Goal: Task Accomplishment & Management: Use online tool/utility

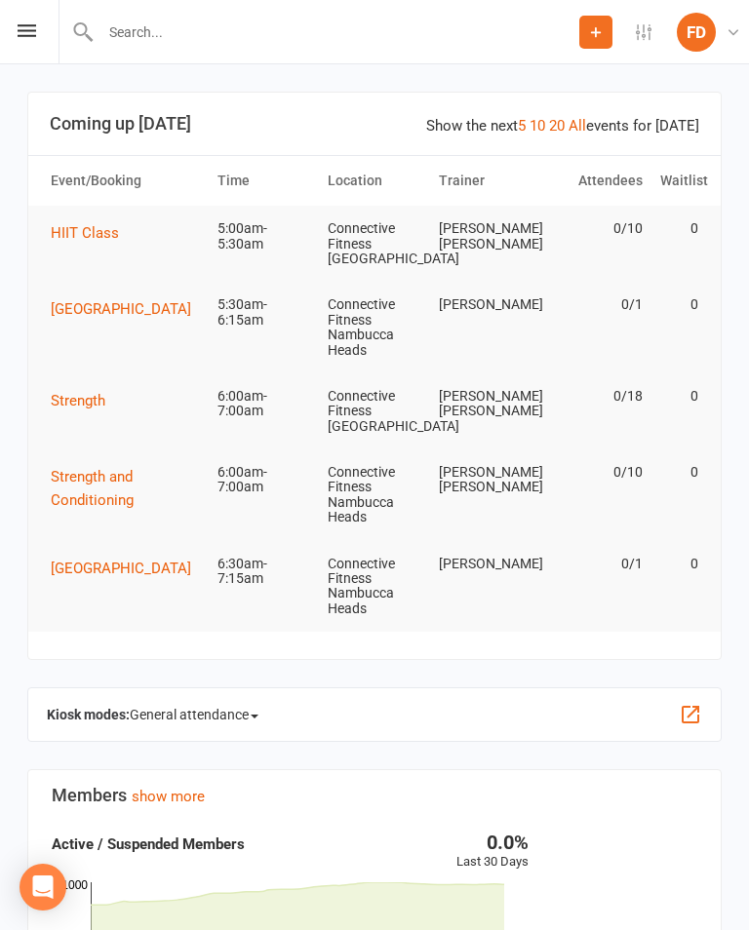
click at [697, 715] on button "button" at bounding box center [689, 714] width 23 height 23
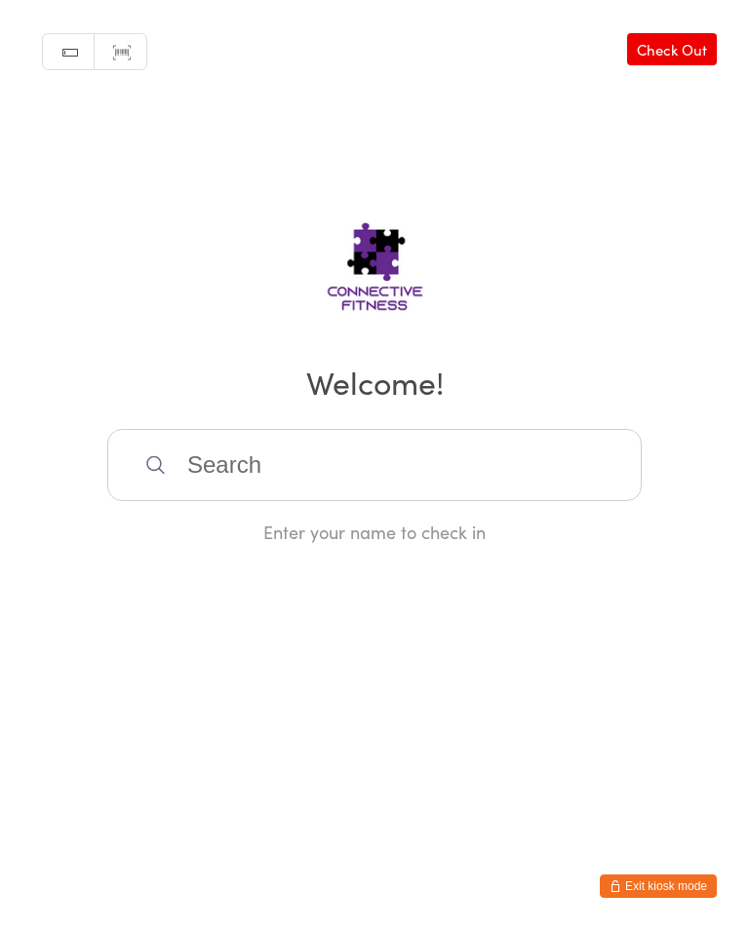
click at [514, 466] on input "search" at bounding box center [374, 465] width 534 height 72
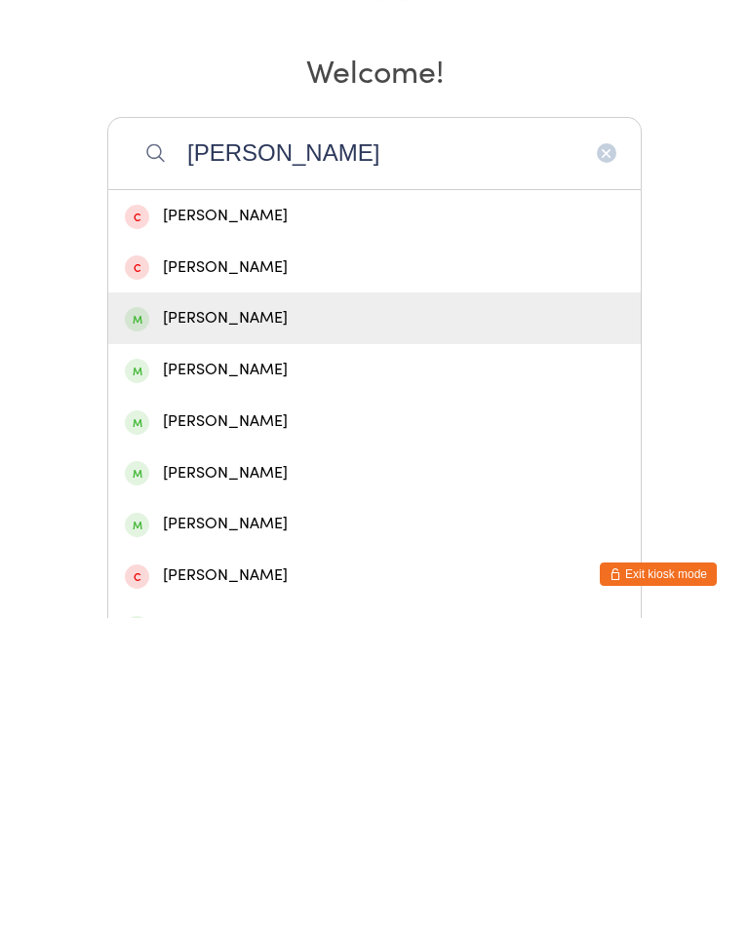
type input "Andrew"
click at [284, 617] on div "Andrew Holmes" at bounding box center [374, 630] width 499 height 26
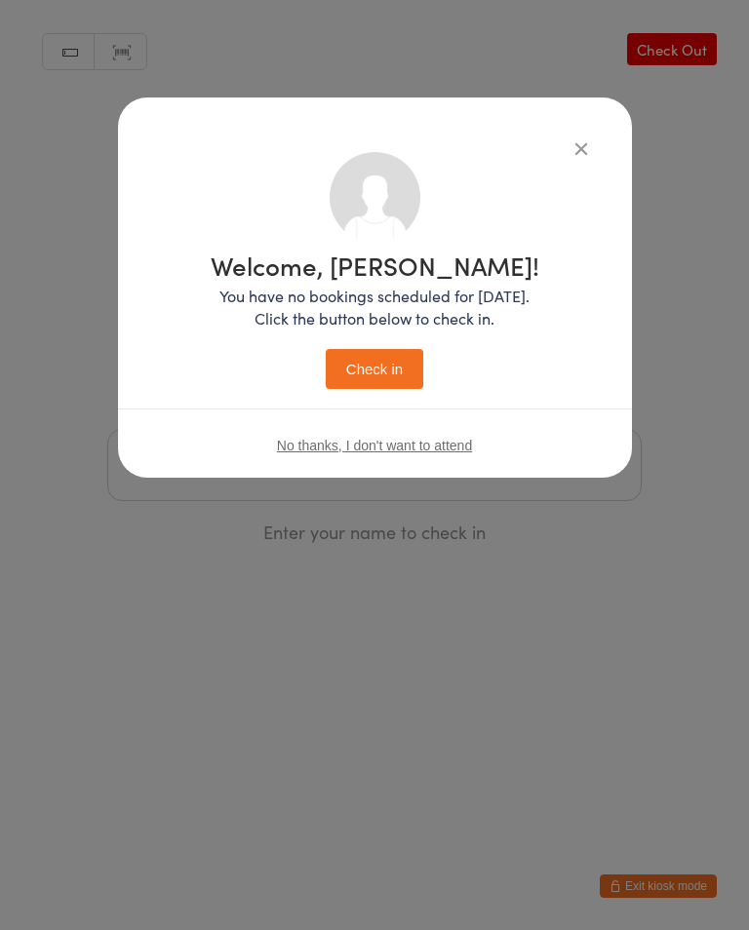
click at [410, 377] on button "Check in" at bounding box center [374, 369] width 97 height 40
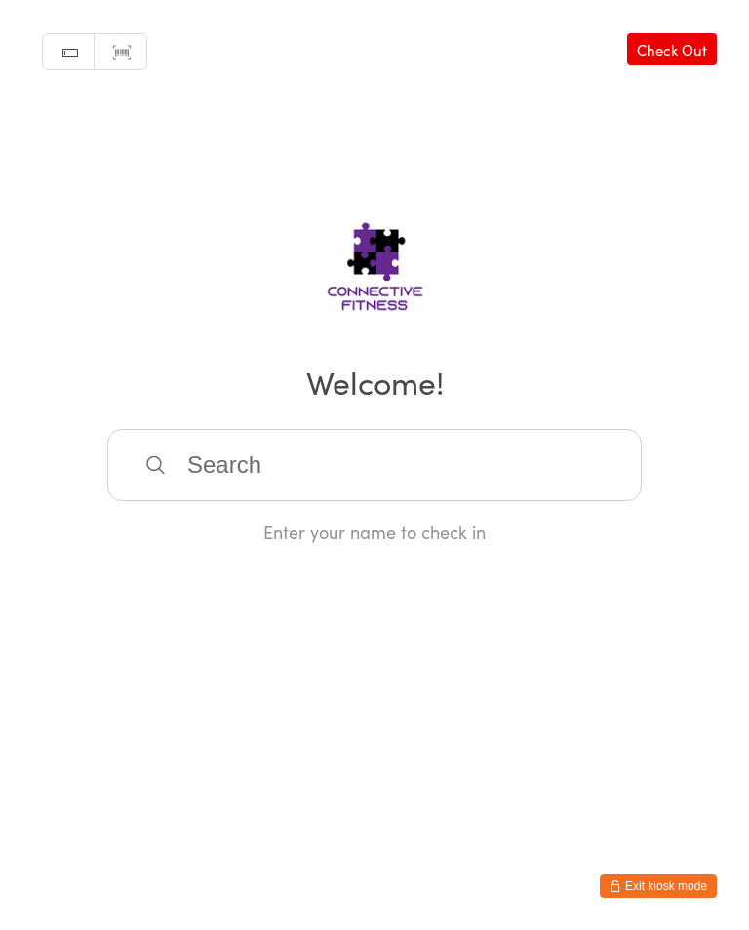
click at [236, 471] on input "search" at bounding box center [374, 465] width 534 height 72
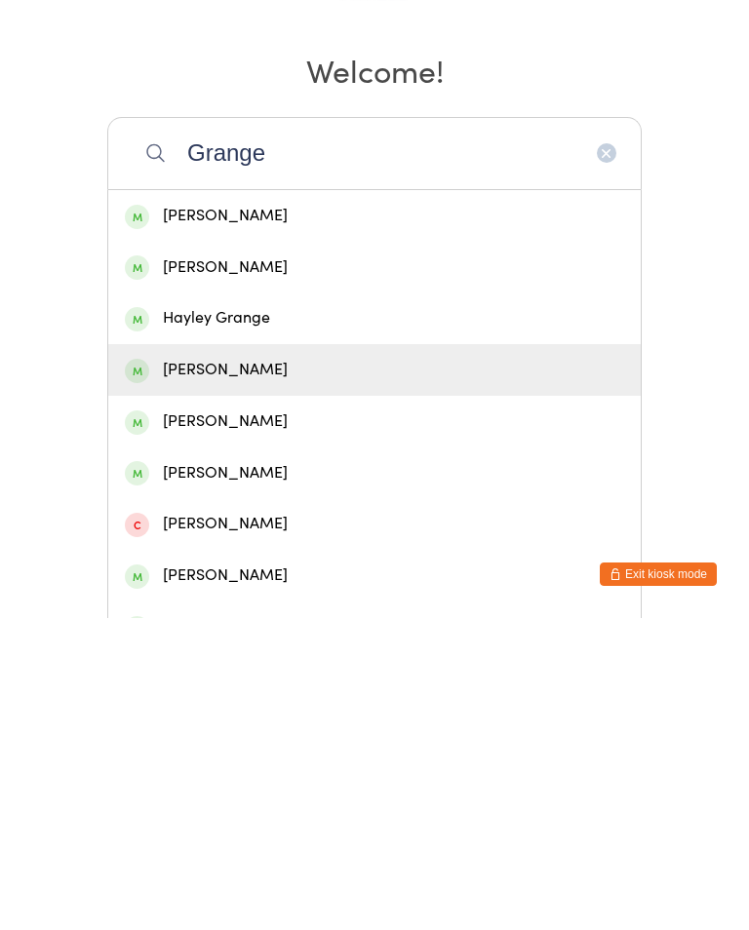
type input "Grange"
click at [235, 669] on div "Justin Grange" at bounding box center [374, 682] width 499 height 26
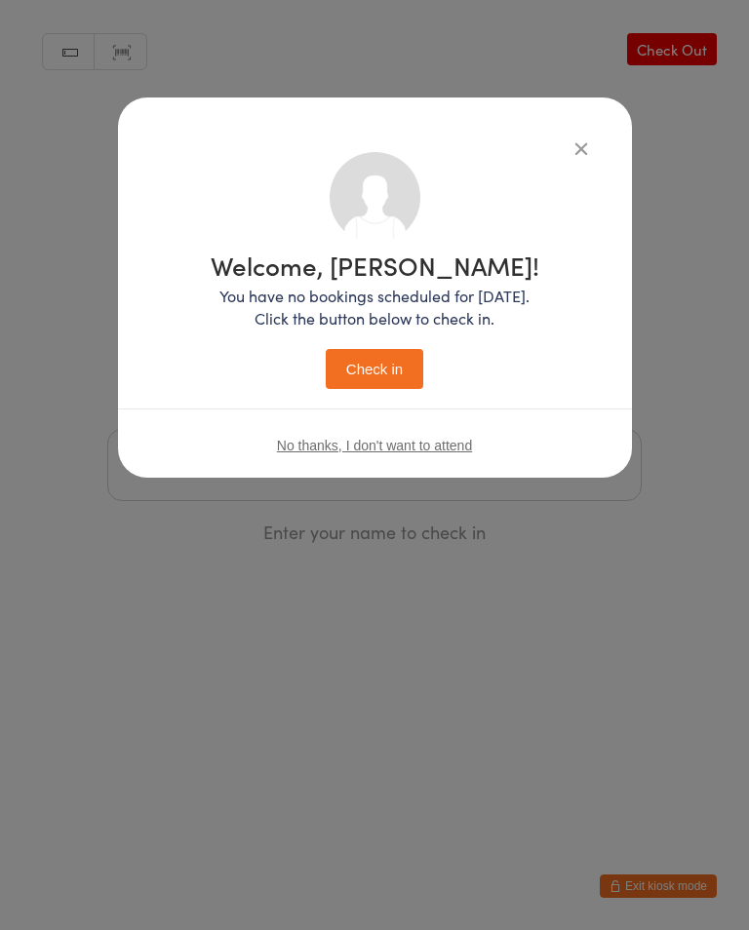
click at [383, 370] on button "Check in" at bounding box center [374, 369] width 97 height 40
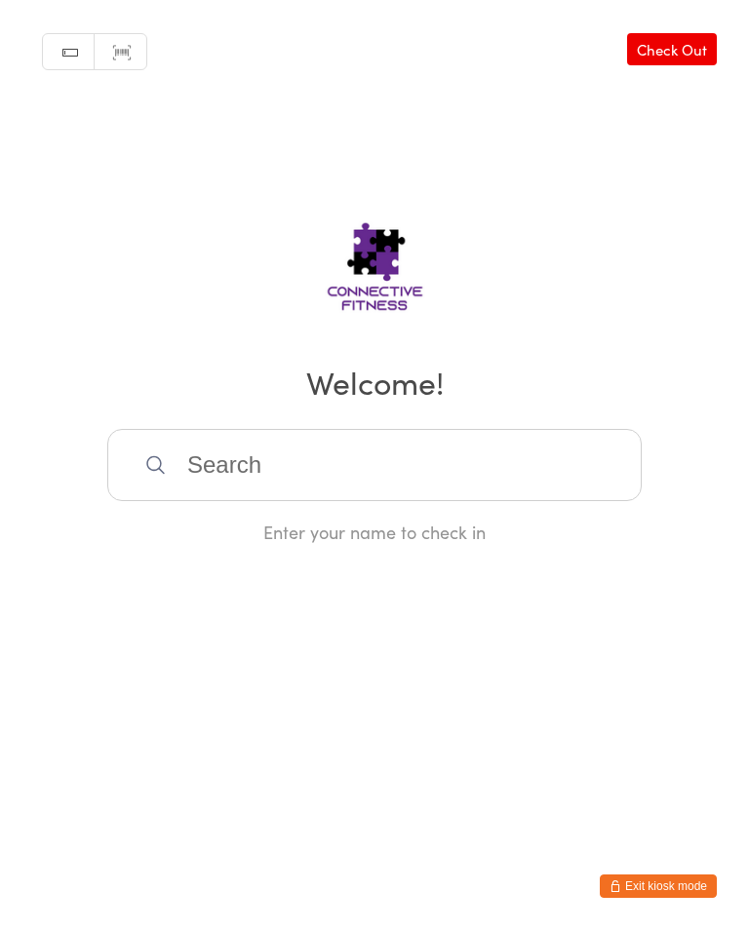
click at [684, 51] on link "Check Out" at bounding box center [672, 49] width 90 height 32
click at [688, 48] on link "Check In" at bounding box center [677, 49] width 78 height 32
click at [670, 38] on link "Check Out" at bounding box center [672, 49] width 90 height 32
click at [682, 59] on link "Check In" at bounding box center [677, 49] width 78 height 32
click at [262, 466] on input "search" at bounding box center [374, 465] width 534 height 72
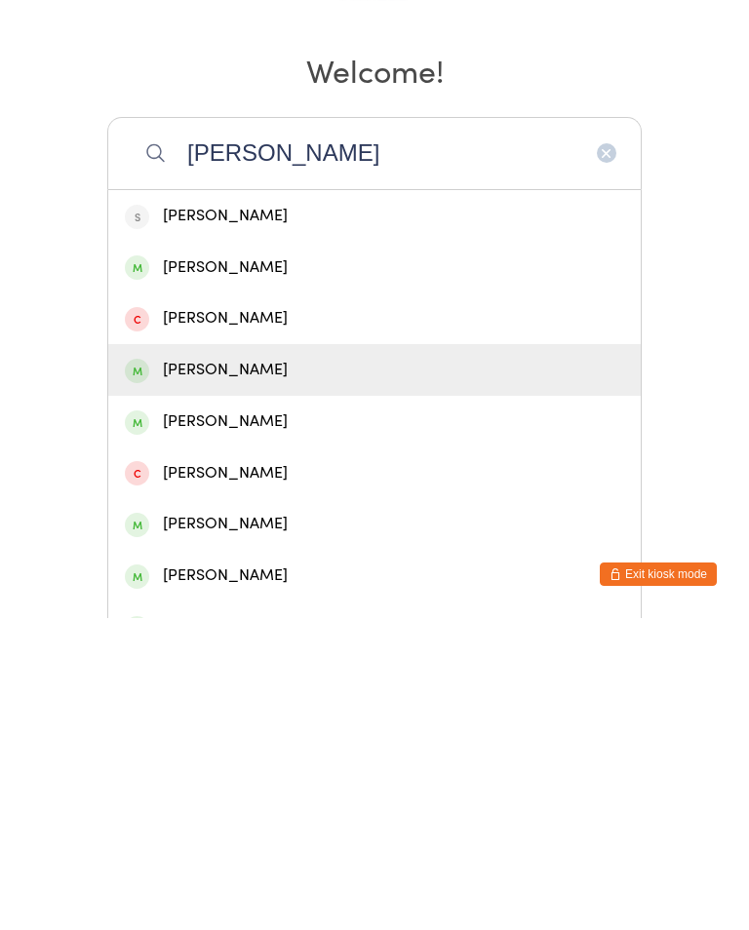
type input "Sara"
click at [226, 669] on div "Sarah Cohen" at bounding box center [374, 682] width 499 height 26
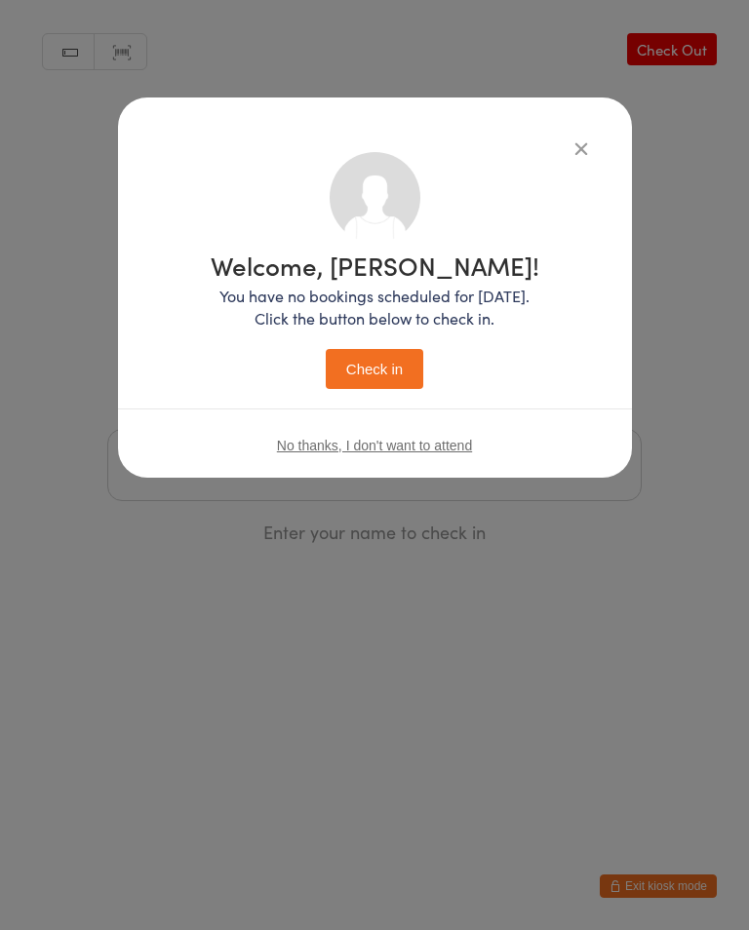
click at [392, 375] on button "Check in" at bounding box center [374, 369] width 97 height 40
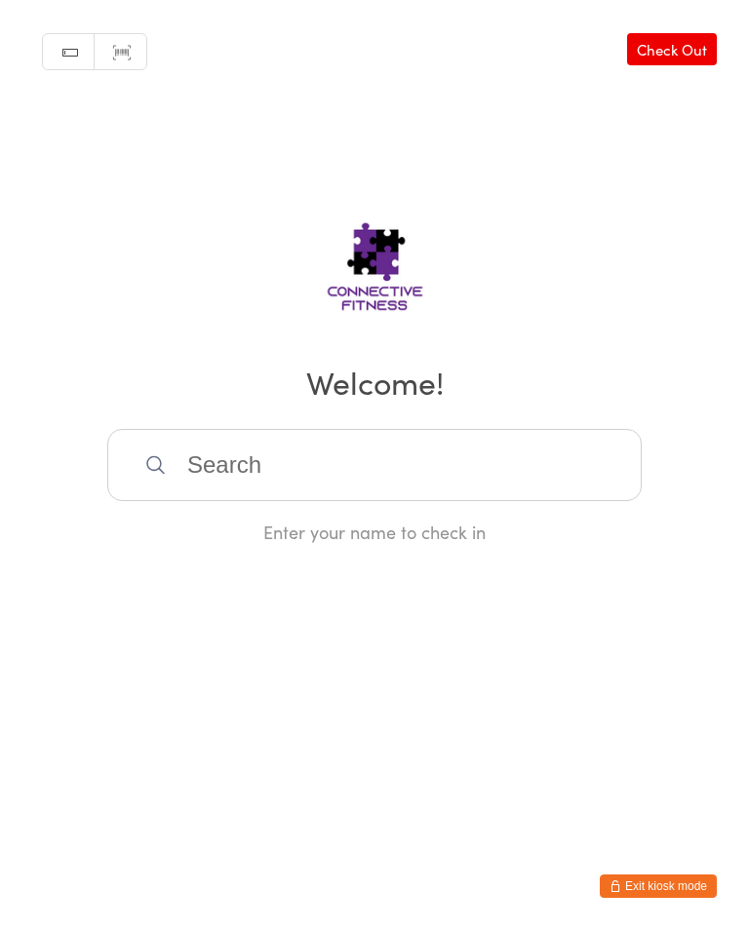
click at [203, 482] on input "search" at bounding box center [374, 465] width 534 height 72
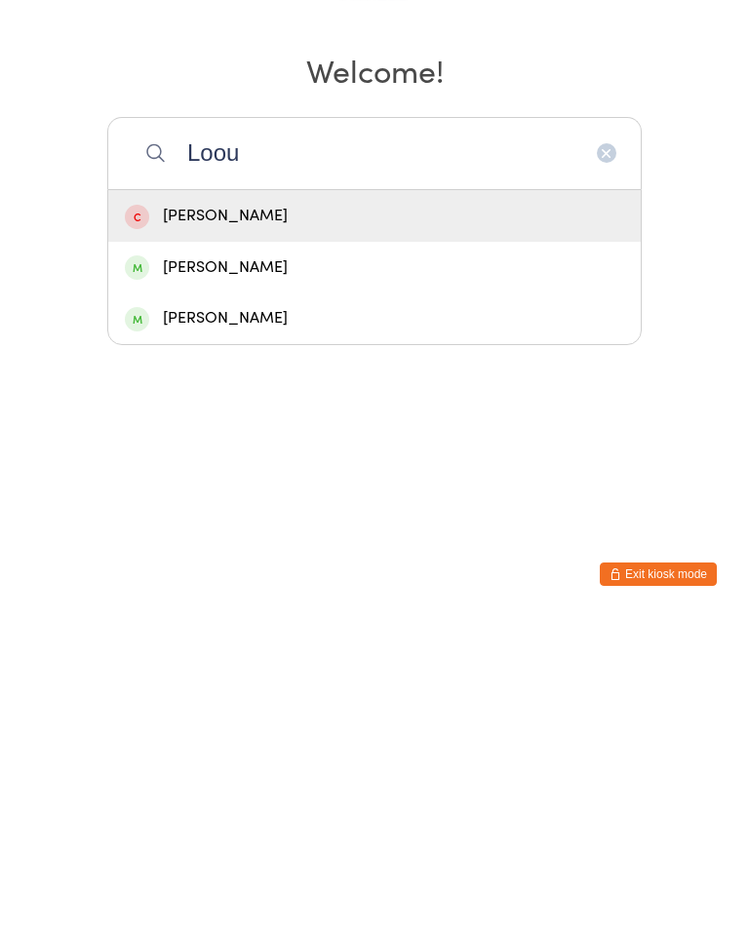
type input "Loou"
click at [195, 617] on div "Louis Cox" at bounding box center [374, 630] width 499 height 26
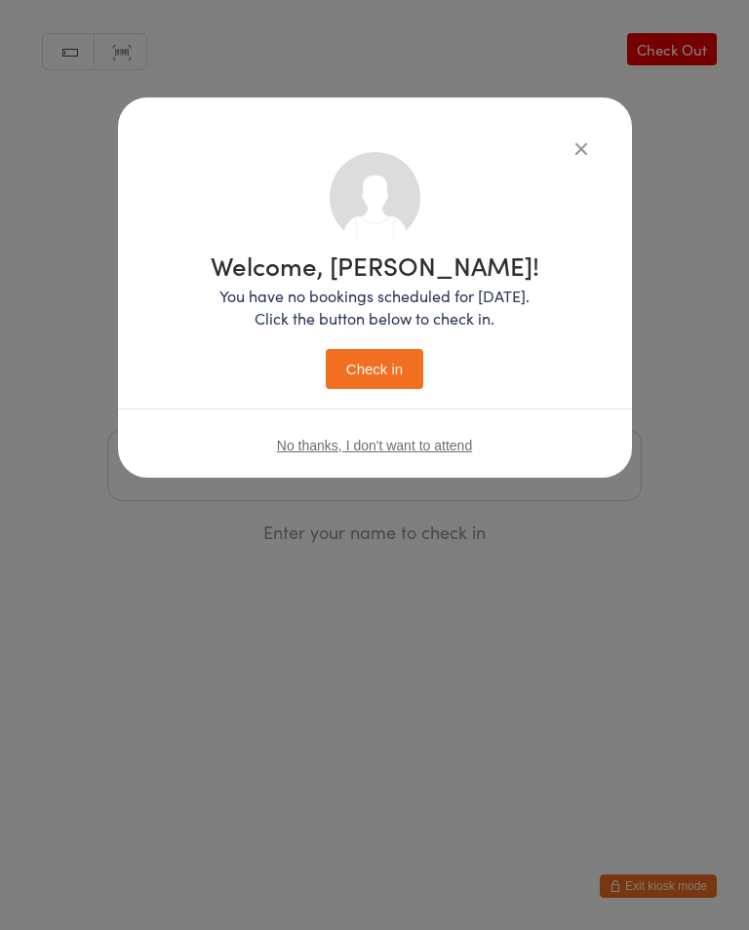
click at [353, 370] on button "Check in" at bounding box center [374, 369] width 97 height 40
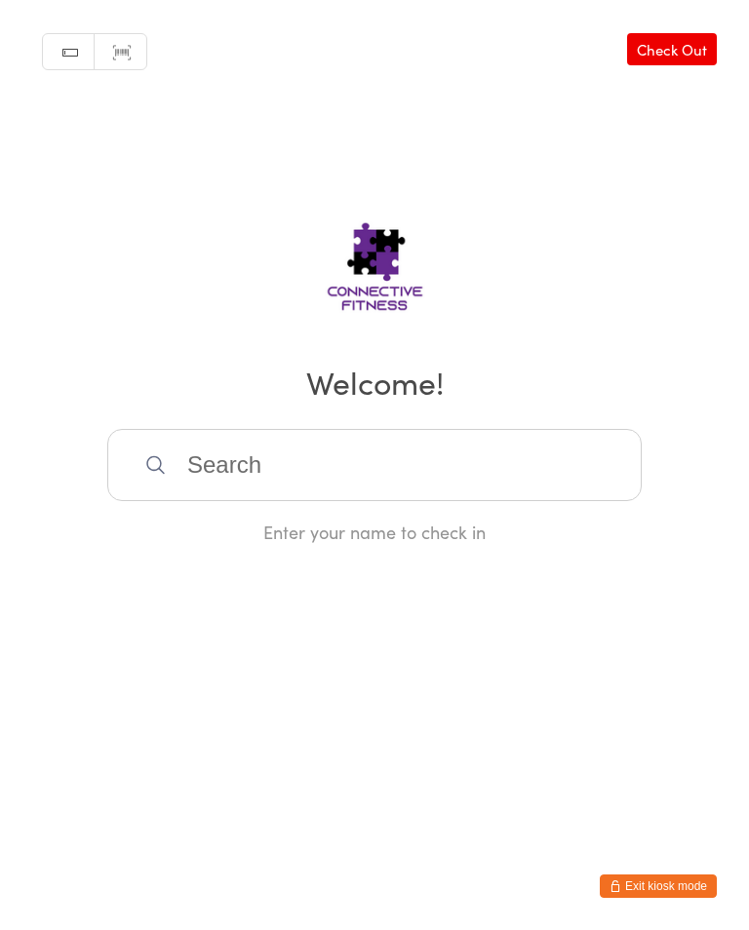
click at [273, 482] on input "search" at bounding box center [374, 465] width 534 height 72
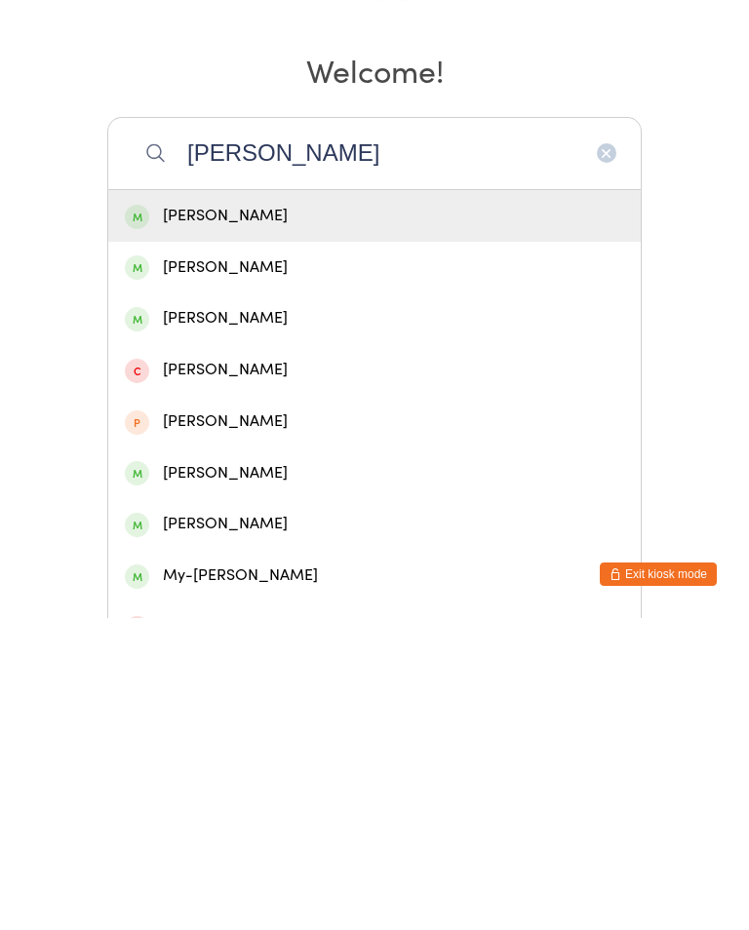
type input "Taylor hami"
click at [312, 515] on div "Taylor Hamilton-Giggins" at bounding box center [374, 528] width 499 height 26
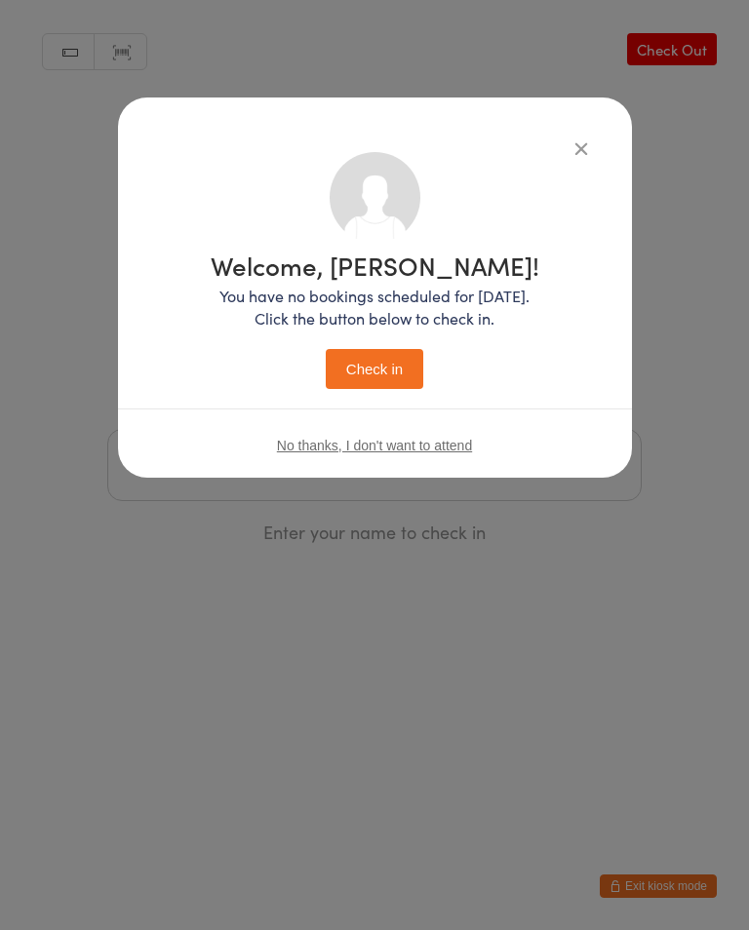
click at [377, 382] on button "Check in" at bounding box center [374, 369] width 97 height 40
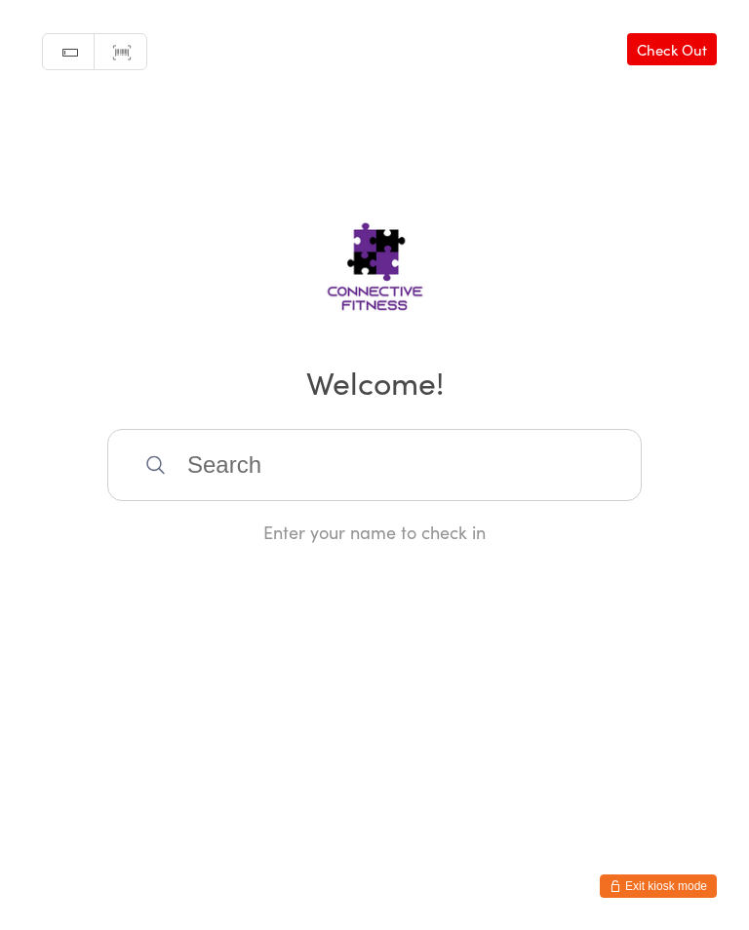
click at [402, 472] on input "search" at bounding box center [374, 465] width 534 height 72
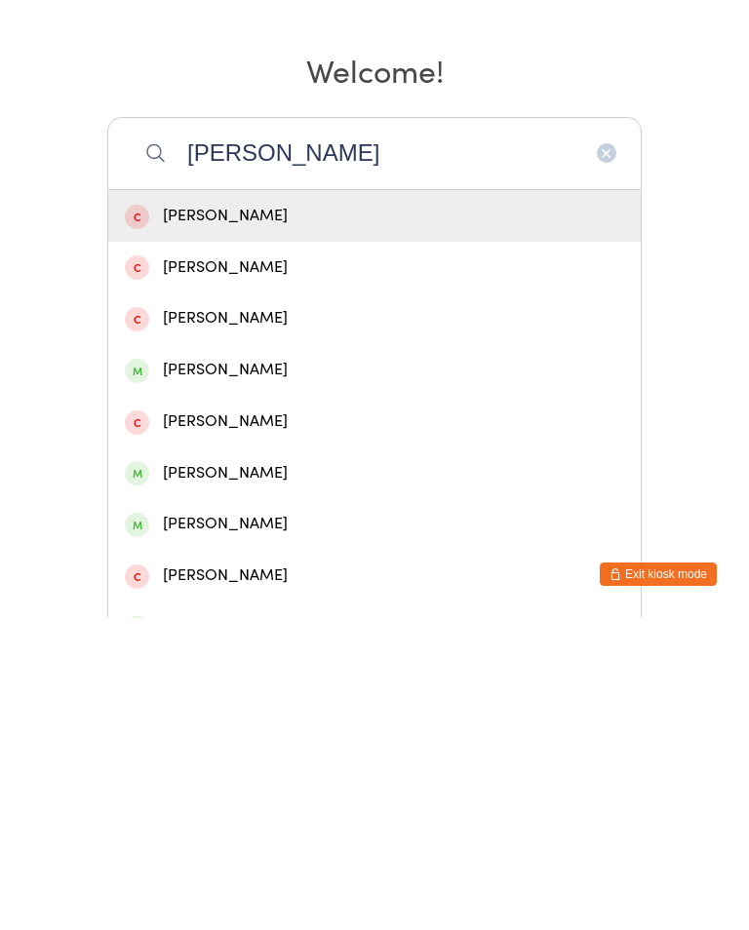
type input "Lucas"
click at [288, 823] on div "Lucas Heffernan" at bounding box center [374, 836] width 499 height 26
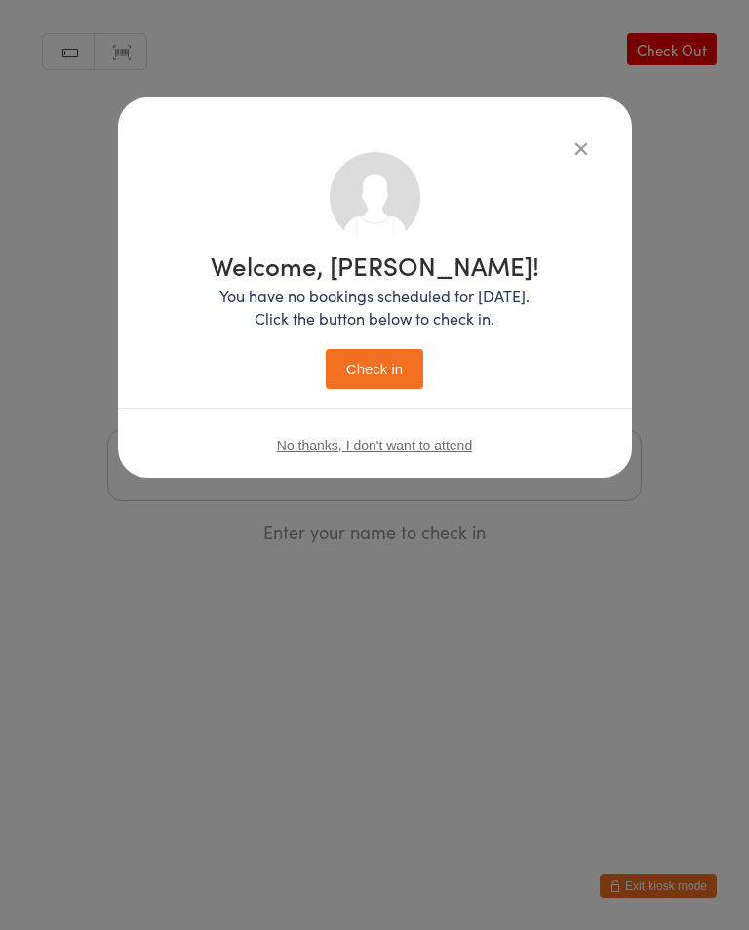
click at [364, 374] on button "Check in" at bounding box center [374, 369] width 97 height 40
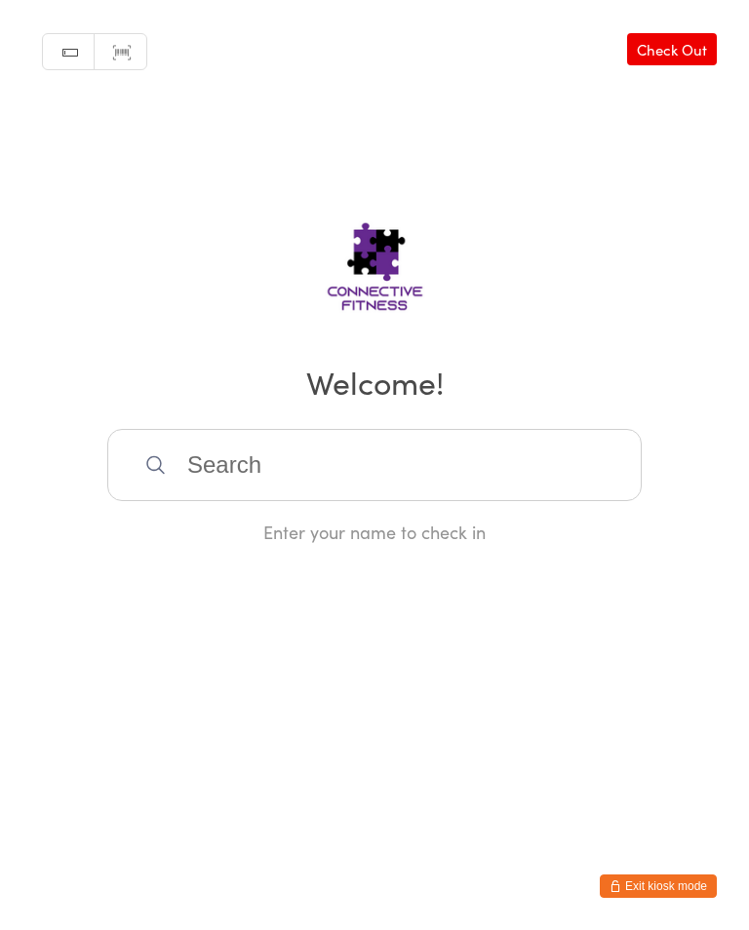
click at [217, 467] on input "search" at bounding box center [374, 465] width 534 height 72
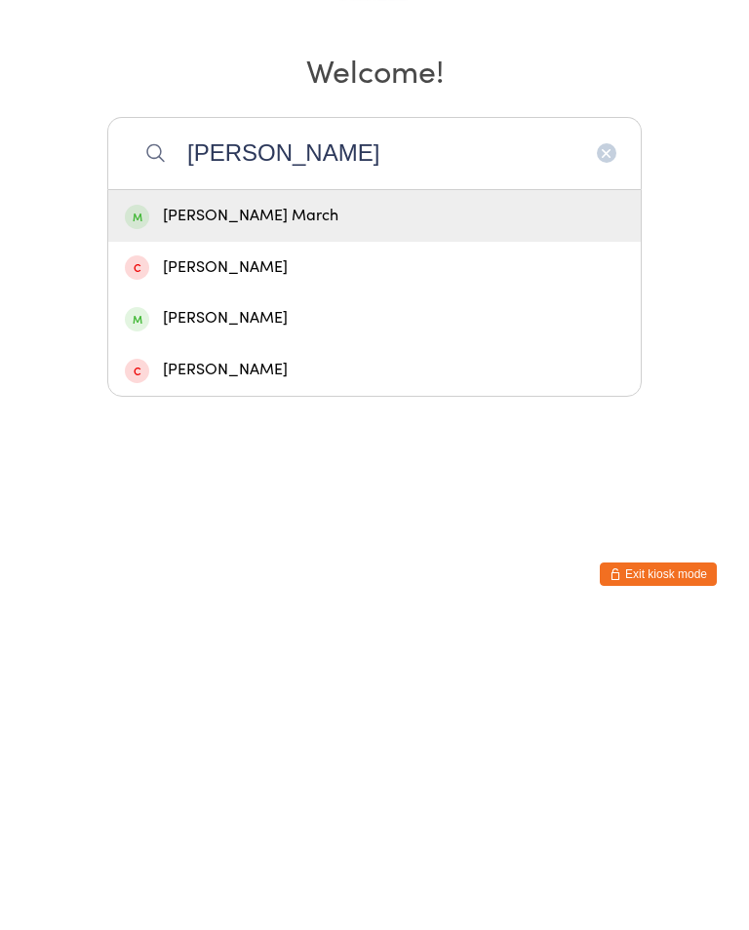
type input "Heidi"
click at [251, 515] on div "Heidi March" at bounding box center [374, 528] width 499 height 26
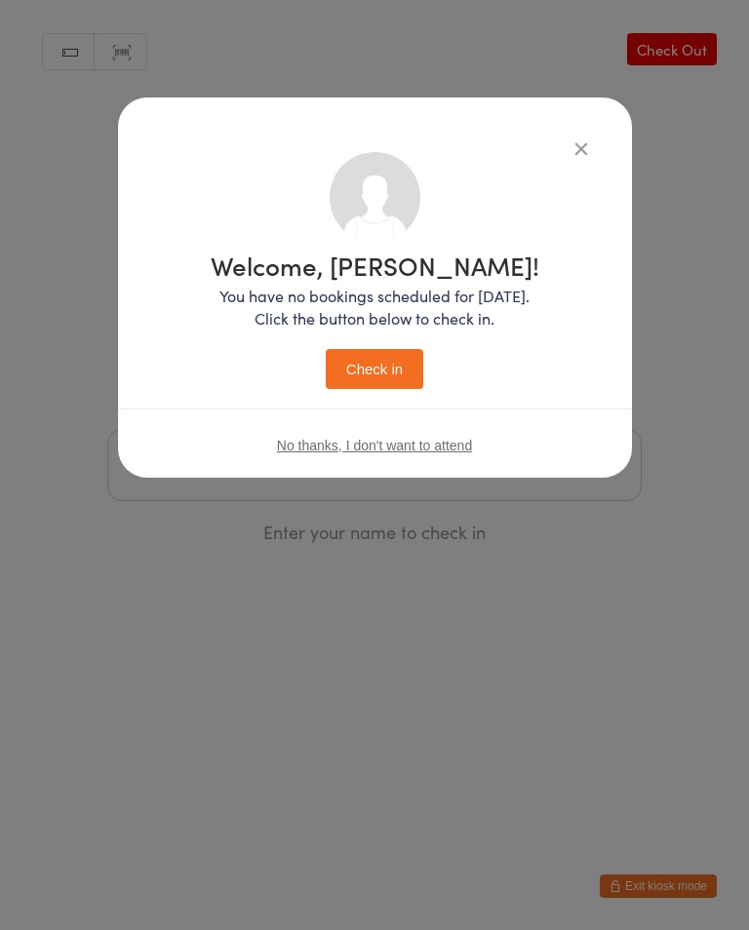
click at [376, 377] on button "Check in" at bounding box center [374, 369] width 97 height 40
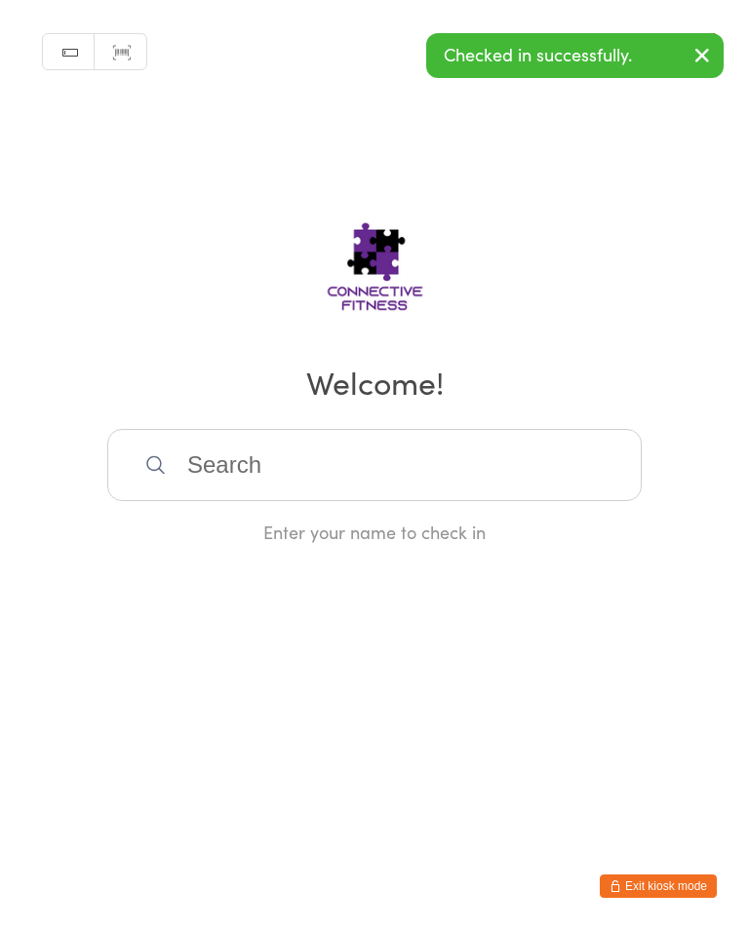
click at [226, 468] on input "search" at bounding box center [374, 465] width 534 height 72
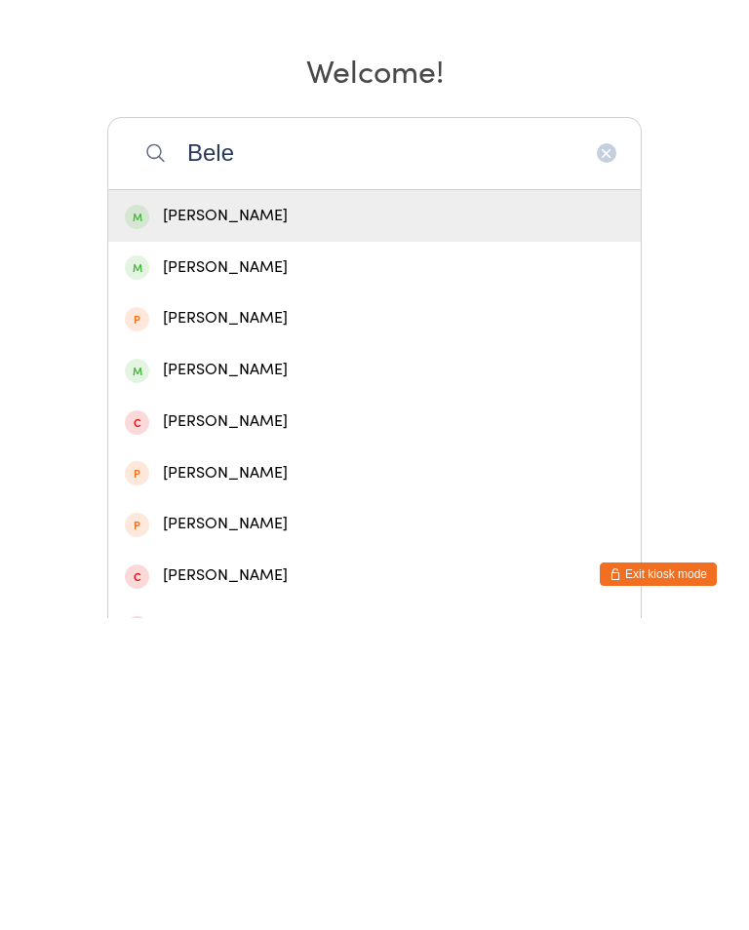
type input "Bele"
click at [262, 515] on div "Belen Mendez" at bounding box center [374, 528] width 499 height 26
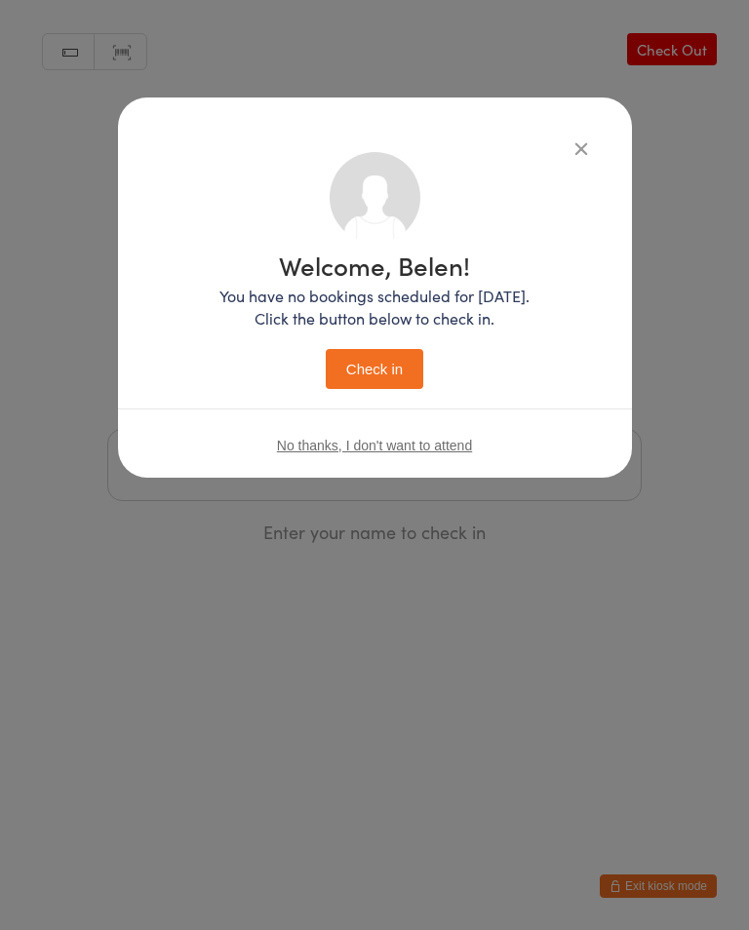
click at [381, 365] on button "Check in" at bounding box center [374, 369] width 97 height 40
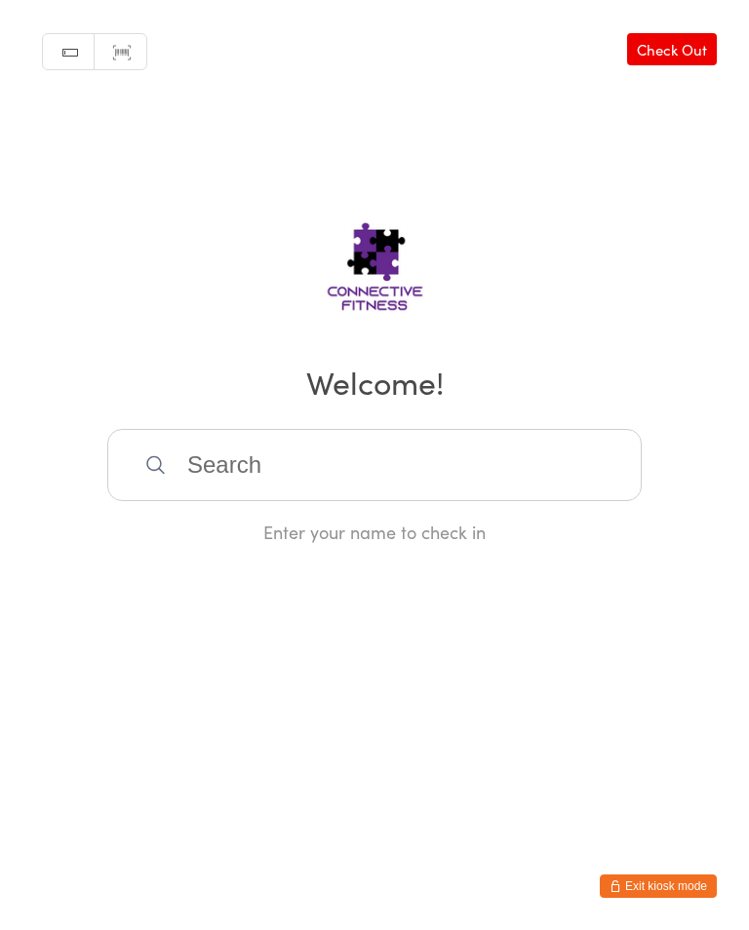
click at [403, 448] on input "search" at bounding box center [374, 465] width 534 height 72
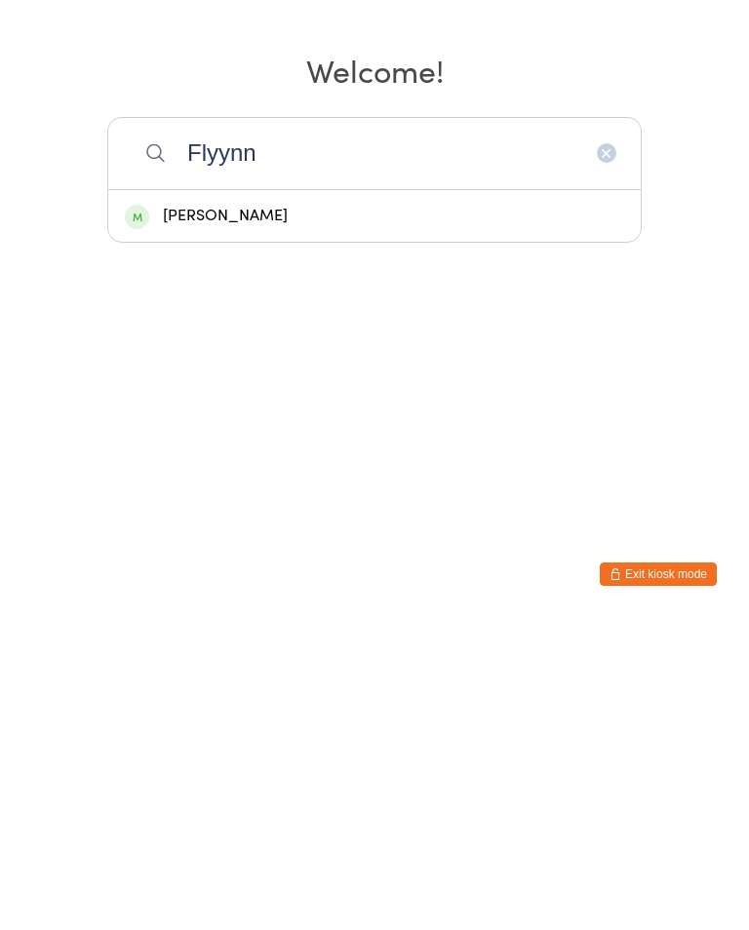
type input "Flyynn"
click at [279, 502] on div "[PERSON_NAME]" at bounding box center [374, 528] width 532 height 52
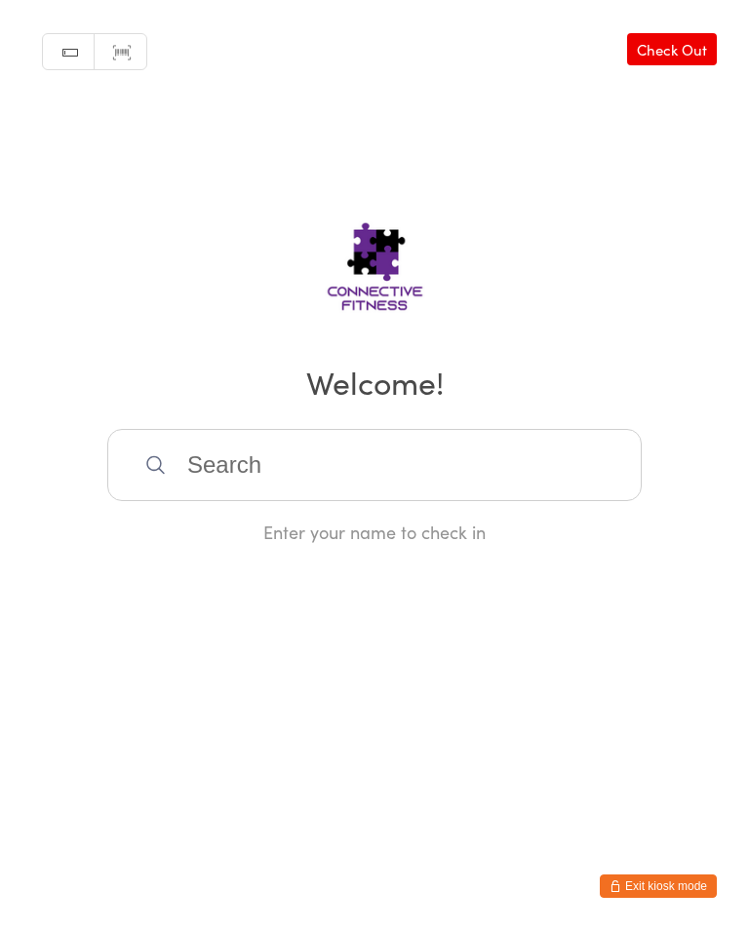
click at [365, 395] on h2 "Welcome!" at bounding box center [374, 382] width 710 height 44
click at [421, 467] on input "search" at bounding box center [374, 465] width 534 height 72
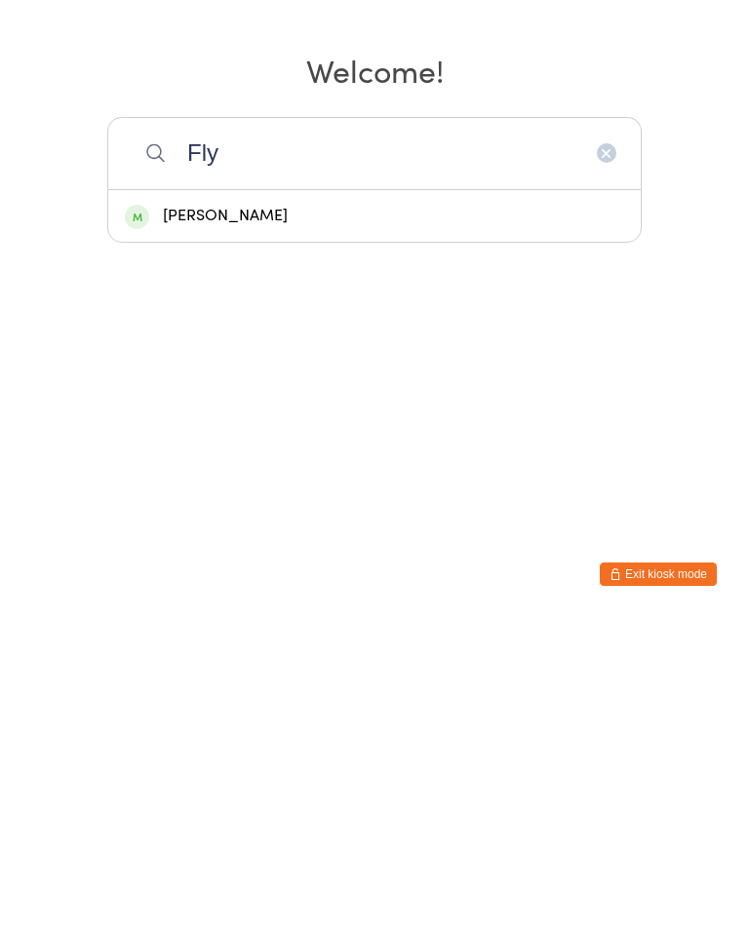
type input "Fly"
click at [305, 515] on div "[PERSON_NAME]" at bounding box center [374, 528] width 499 height 26
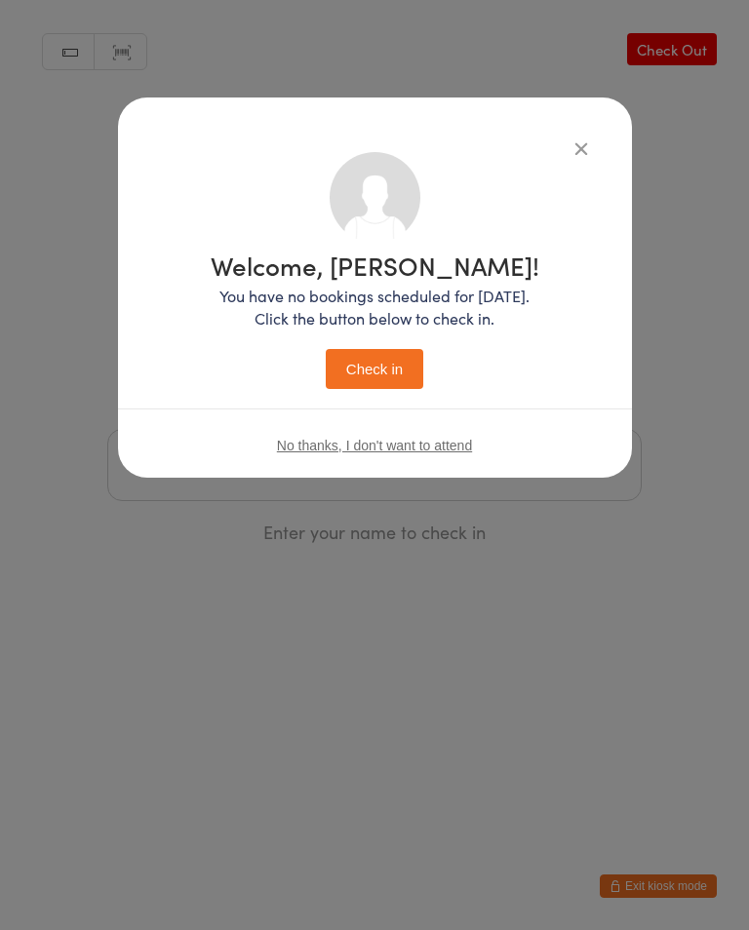
click at [382, 366] on button "Check in" at bounding box center [374, 369] width 97 height 40
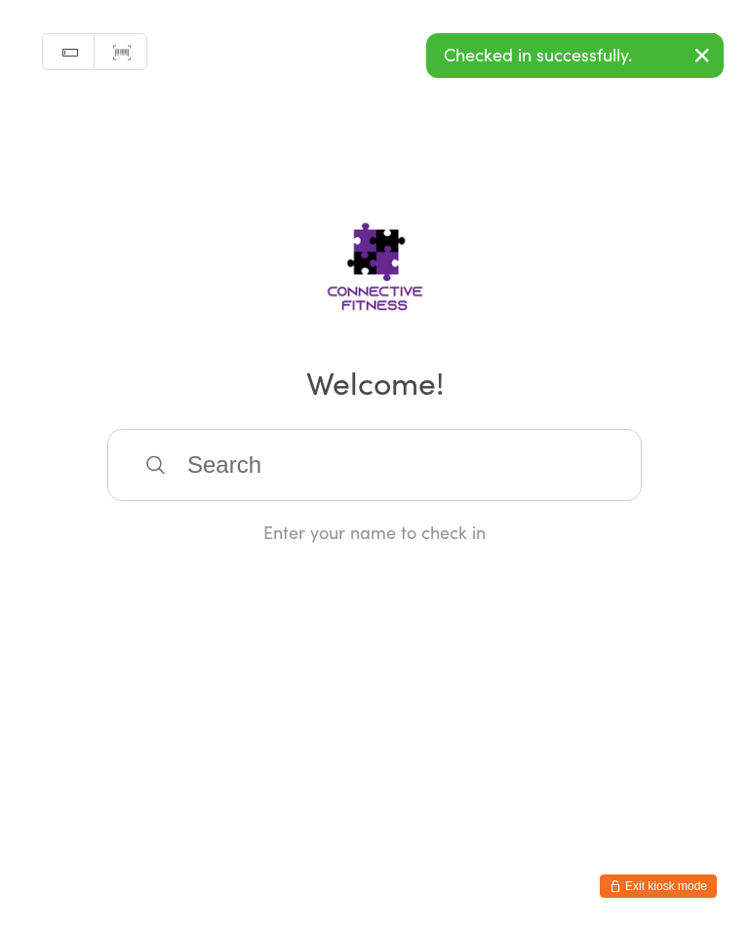
click at [473, 430] on div "Manual search Scanner input Check Out Welcome! Enter your name to check in" at bounding box center [374, 272] width 749 height 544
click at [505, 452] on input "search" at bounding box center [374, 465] width 534 height 72
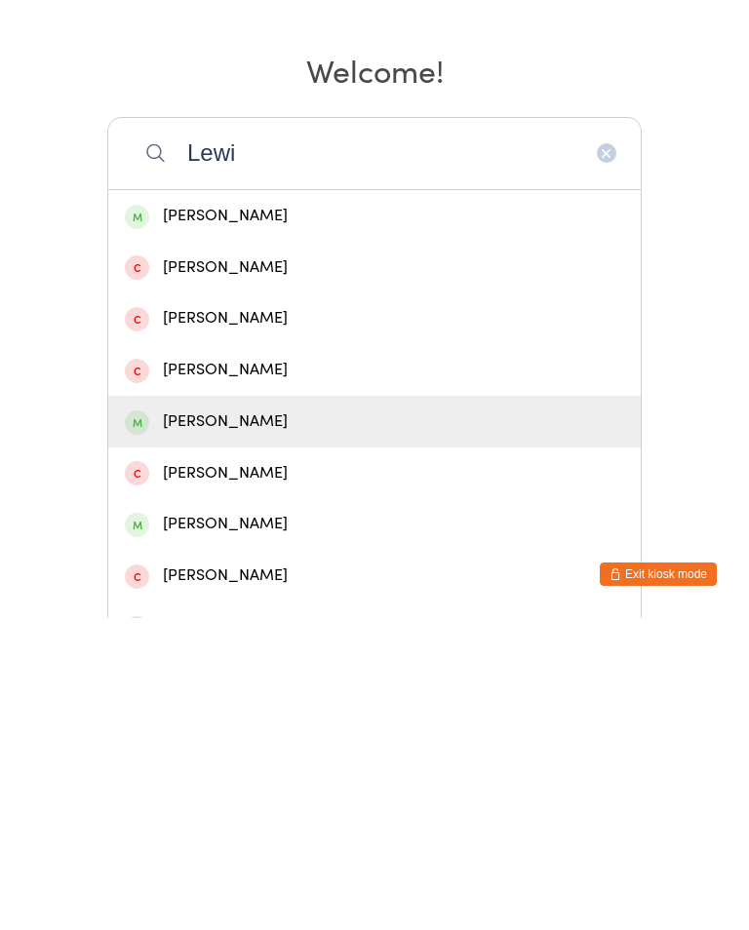
type input "Lewi"
click at [287, 720] on div "[PERSON_NAME]" at bounding box center [374, 733] width 499 height 26
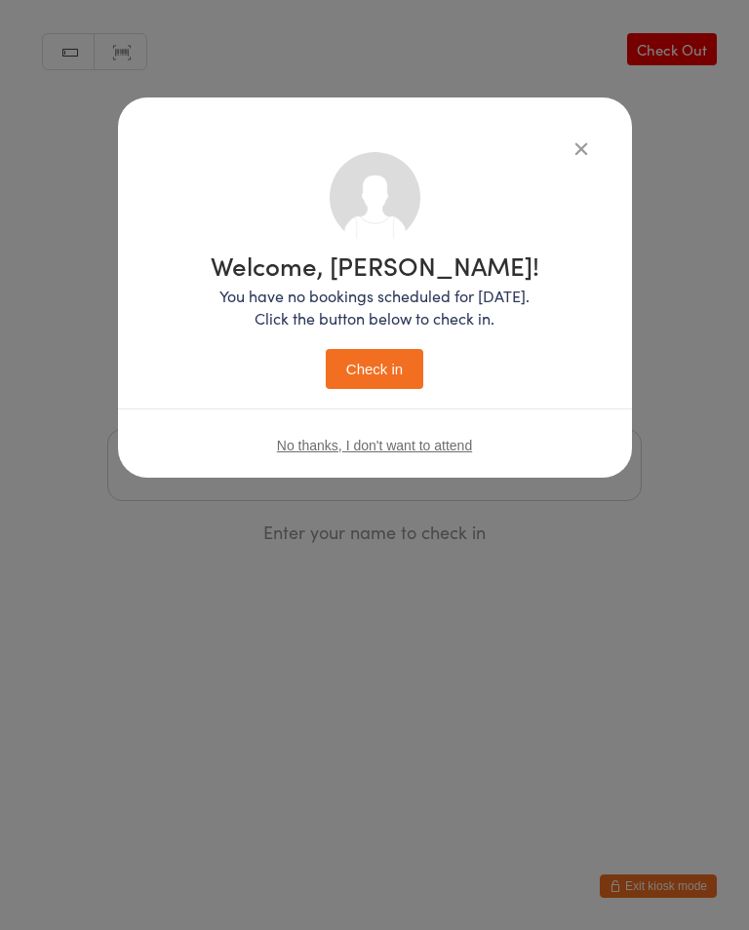
click at [387, 367] on button "Check in" at bounding box center [374, 369] width 97 height 40
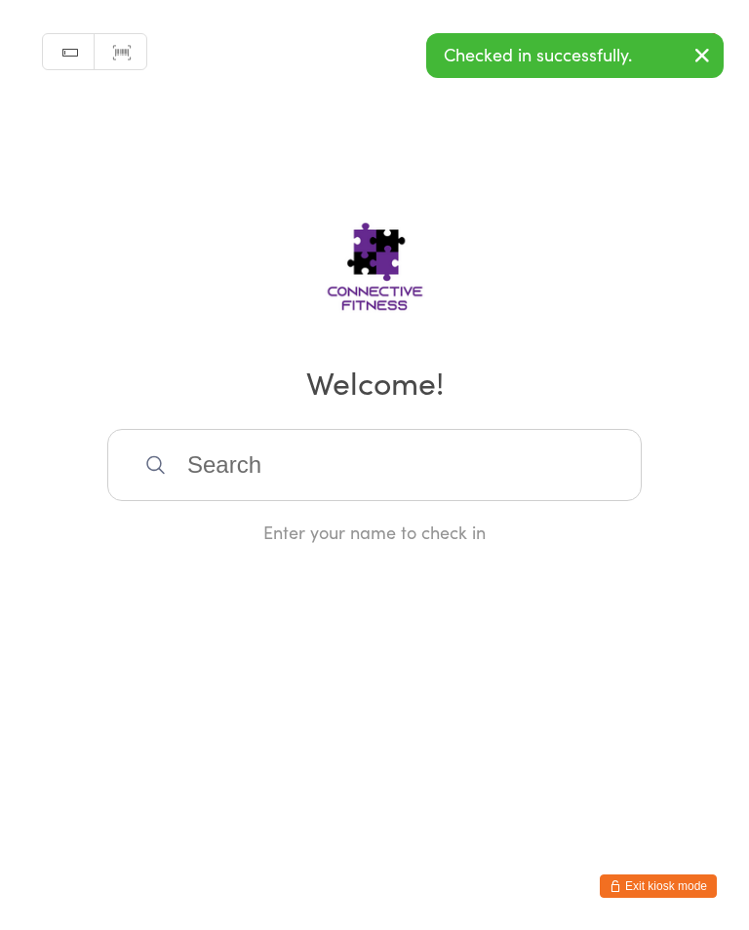
click at [407, 472] on input "search" at bounding box center [374, 465] width 534 height 72
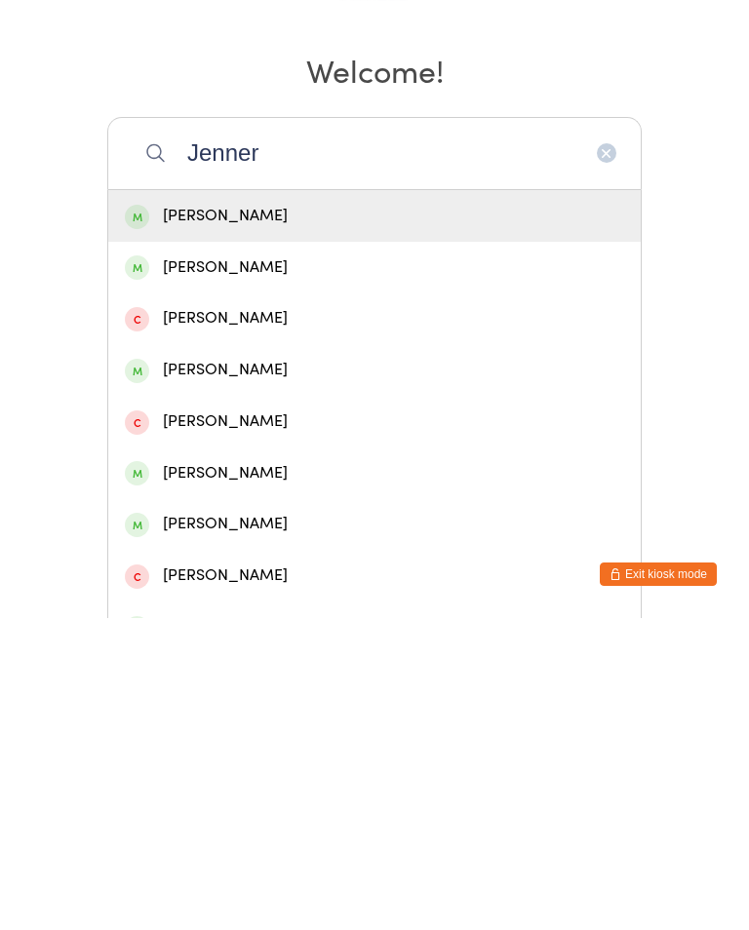
type input "Jenner"
click at [188, 669] on div "[PERSON_NAME]" at bounding box center [374, 682] width 499 height 26
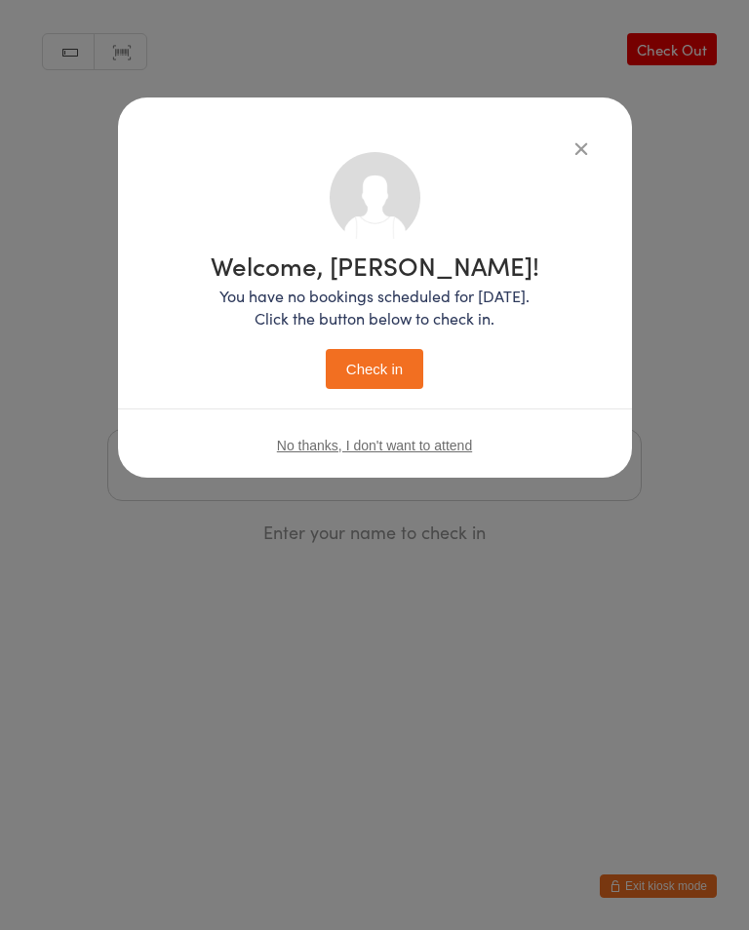
click at [355, 372] on button "Check in" at bounding box center [374, 369] width 97 height 40
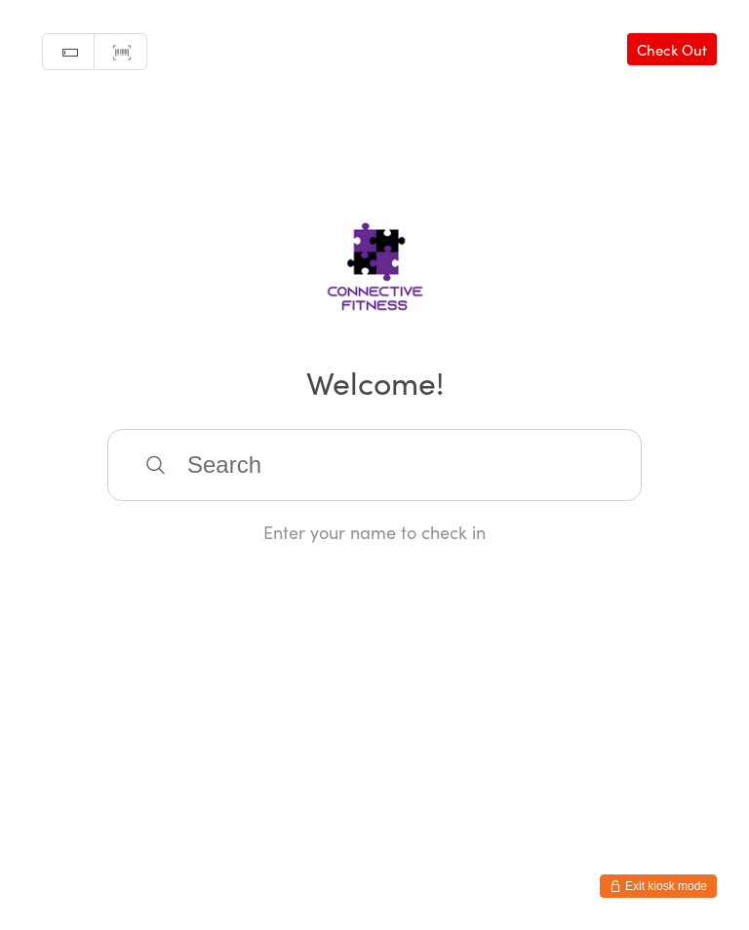
click at [571, 460] on input "search" at bounding box center [374, 465] width 534 height 72
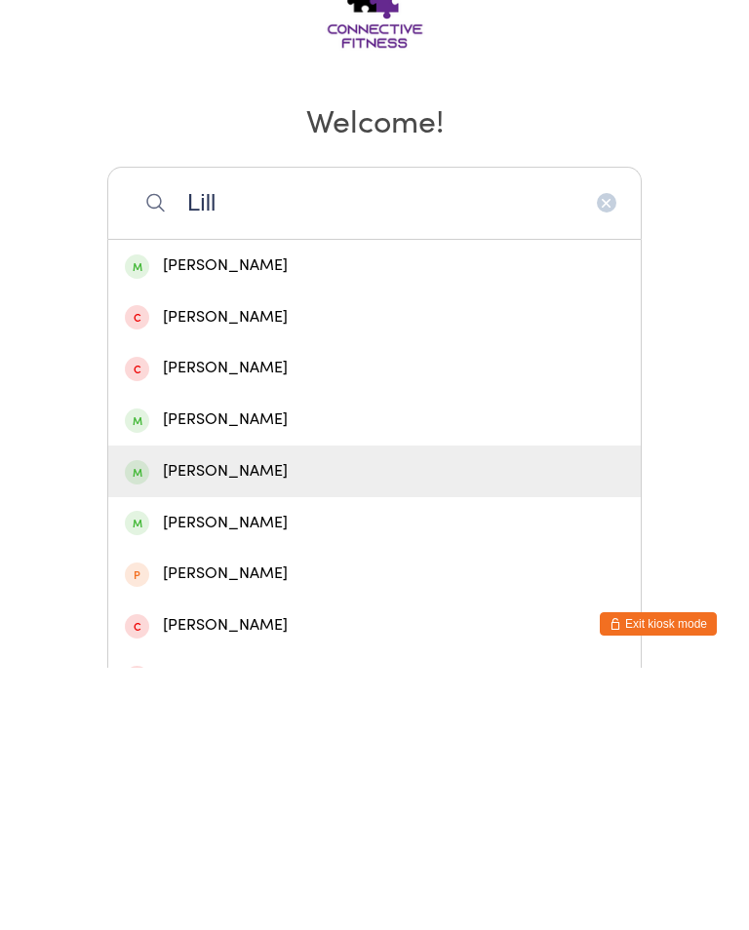
type input "Lill"
click at [299, 720] on div "Lilla Walburn" at bounding box center [374, 733] width 499 height 26
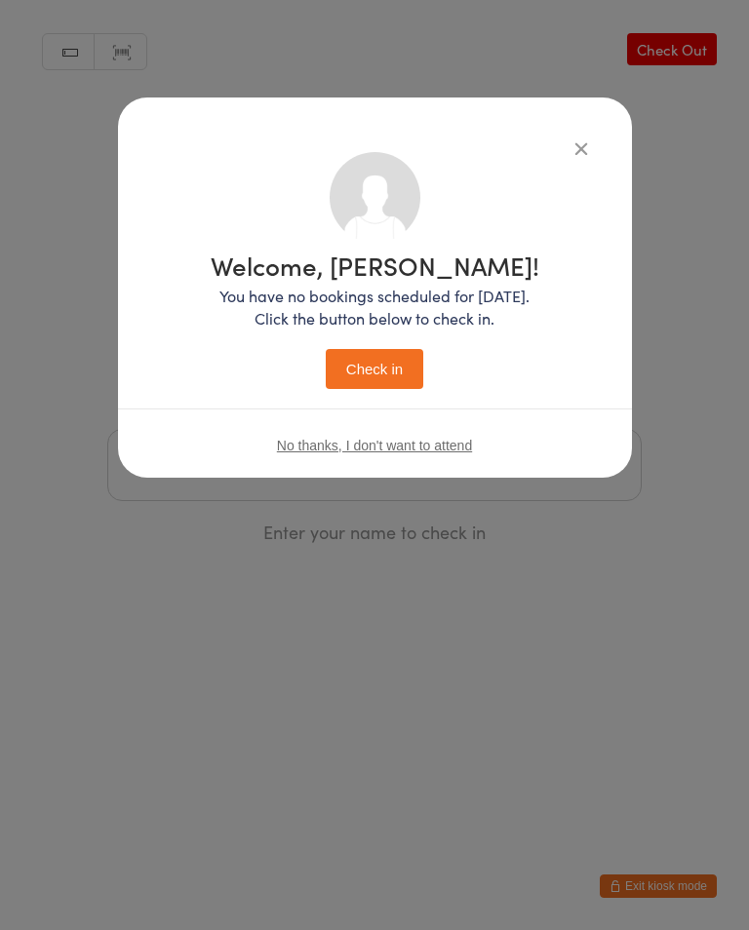
click at [401, 379] on button "Check in" at bounding box center [374, 369] width 97 height 40
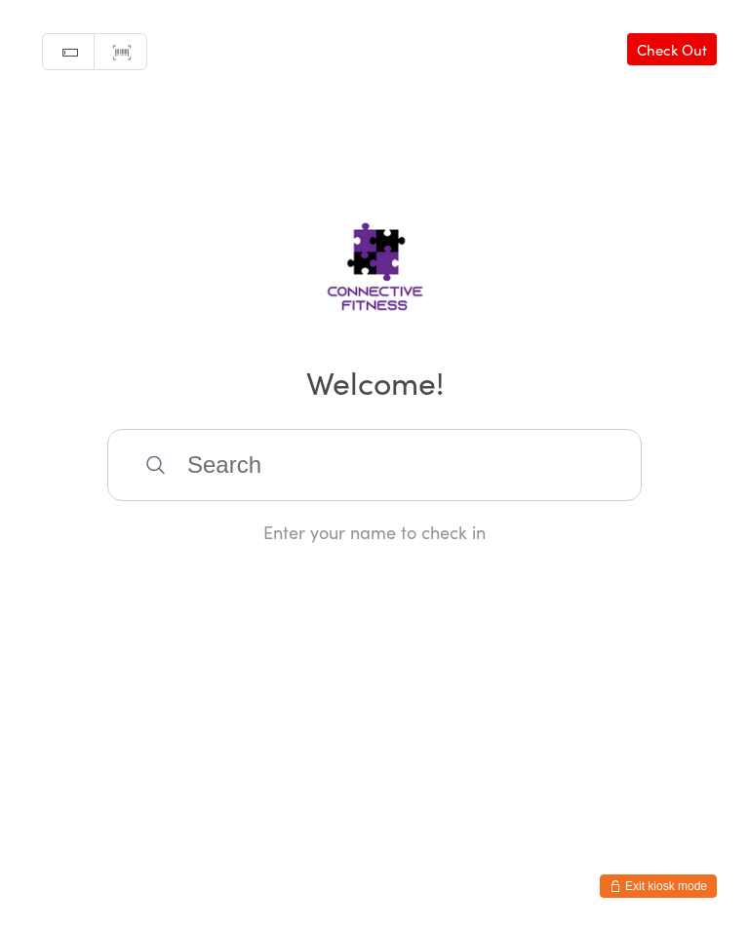
click at [234, 458] on input "search" at bounding box center [374, 465] width 534 height 72
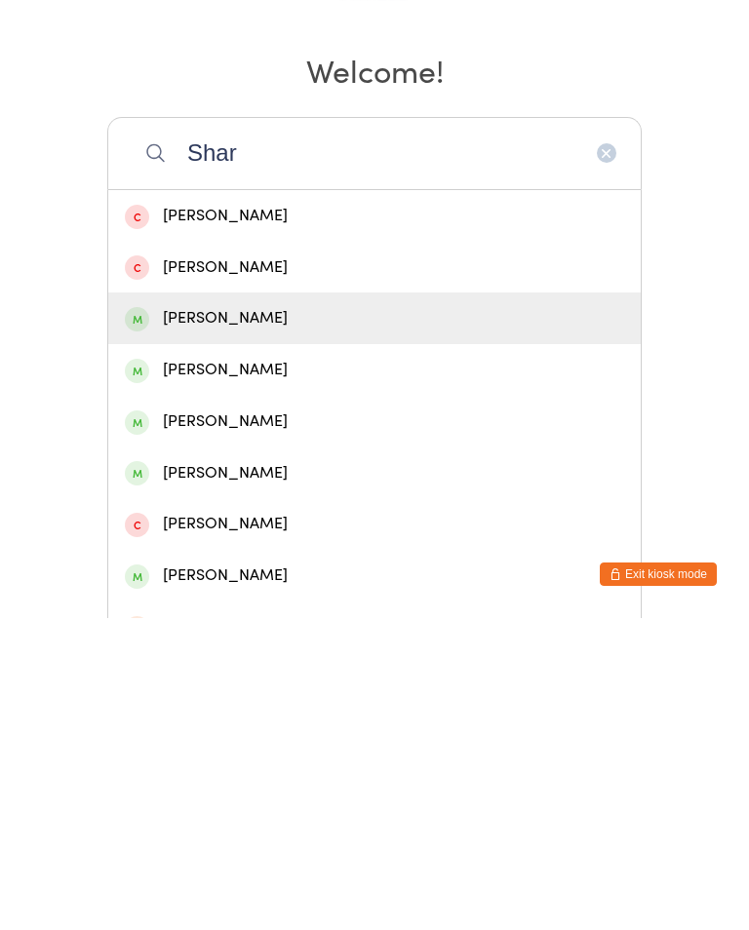
type input "Shar"
click at [246, 617] on div "Sharon Wilson" at bounding box center [374, 630] width 499 height 26
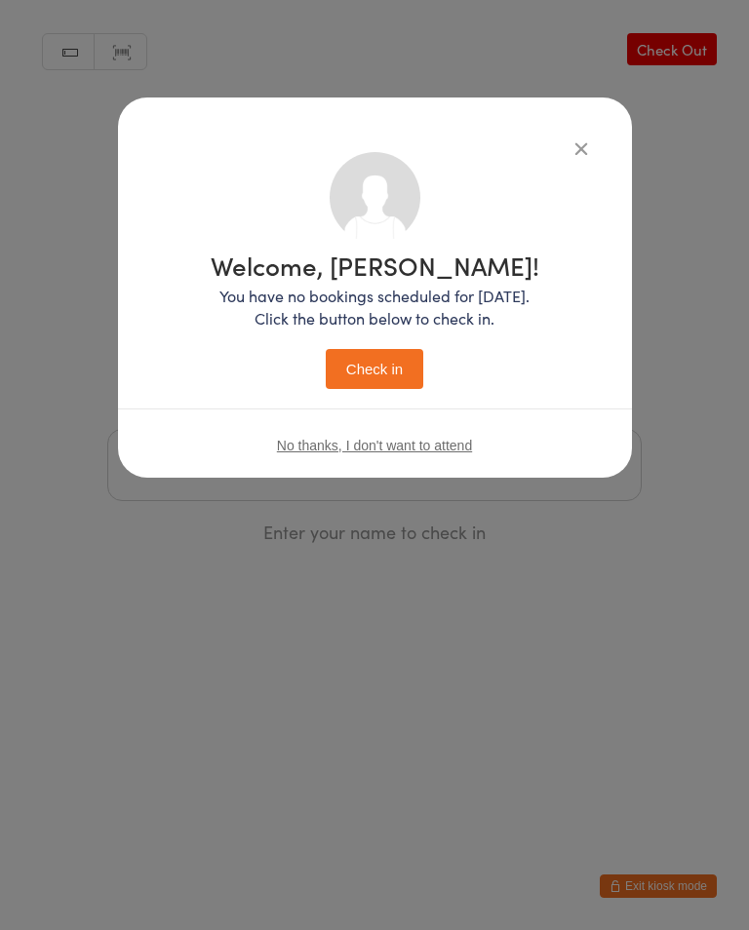
click at [368, 372] on button "Check in" at bounding box center [374, 369] width 97 height 40
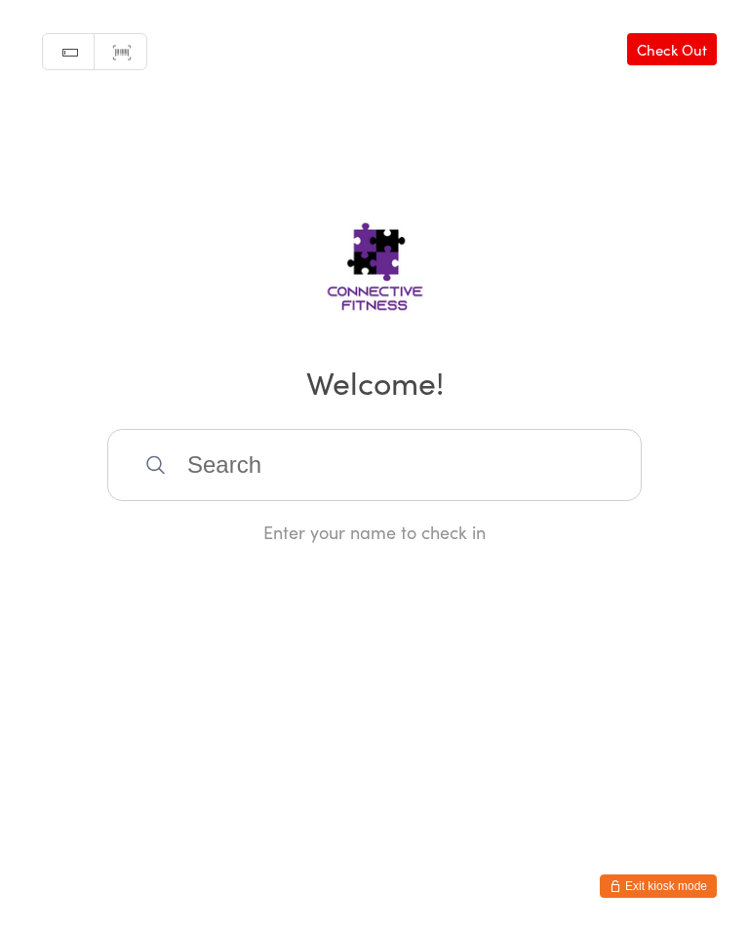
click at [703, 64] on link "Check Out" at bounding box center [672, 49] width 90 height 32
click at [342, 468] on input "search" at bounding box center [374, 465] width 534 height 72
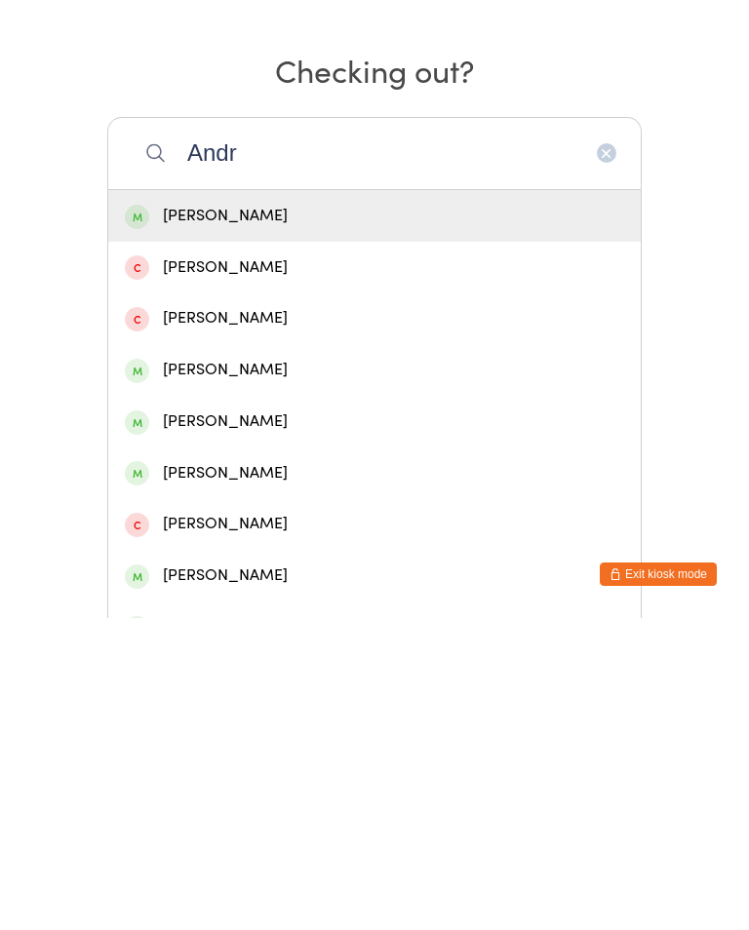
type input "Andr"
click at [257, 669] on div "Andrew Holmes" at bounding box center [374, 682] width 499 height 26
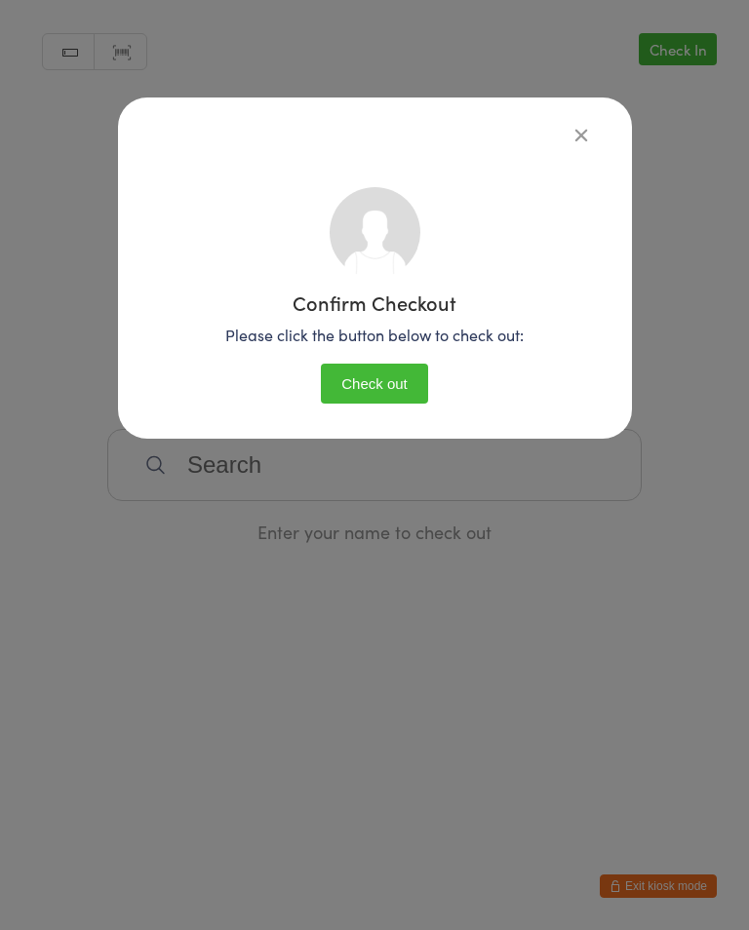
click at [387, 389] on button "Check out" at bounding box center [374, 384] width 107 height 40
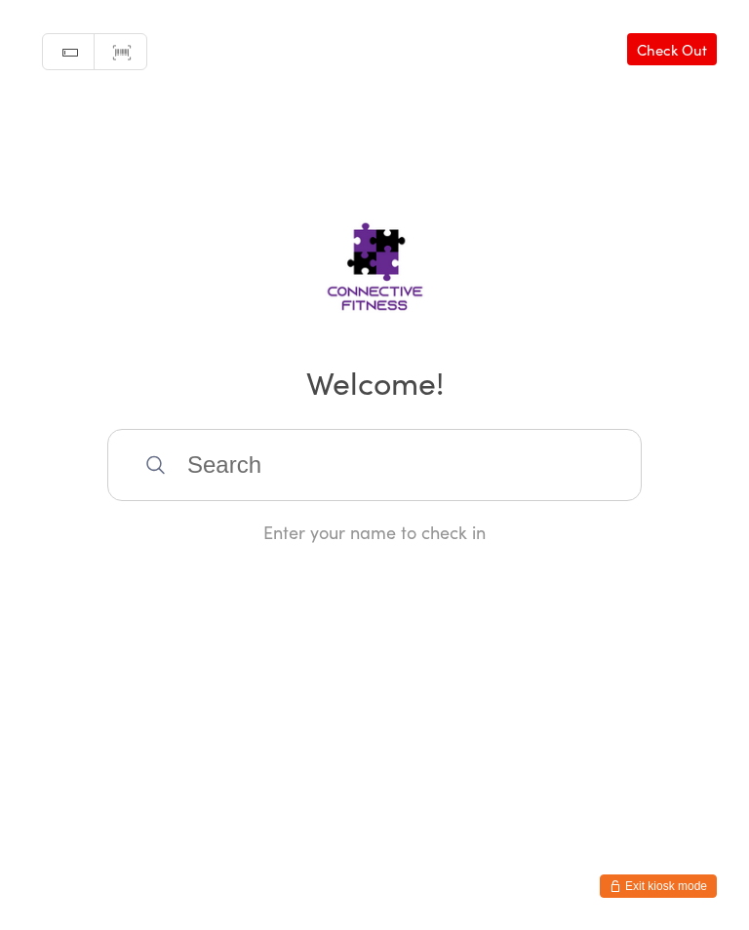
click at [491, 475] on input "search" at bounding box center [374, 465] width 534 height 72
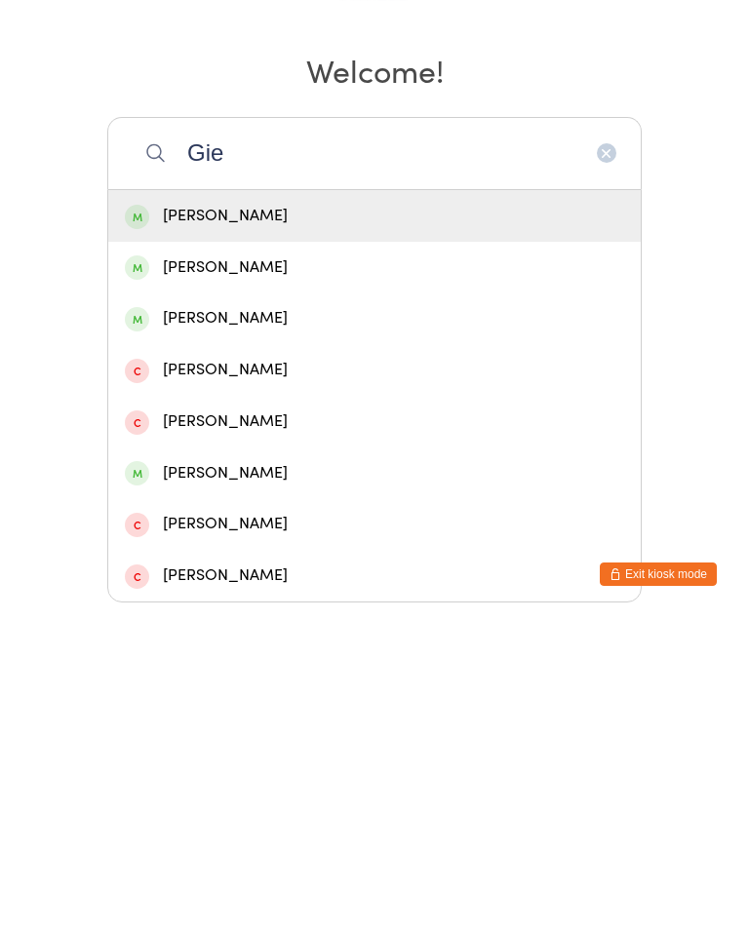
type input "Gie"
click at [276, 515] on div "Tracey Gietz" at bounding box center [374, 528] width 499 height 26
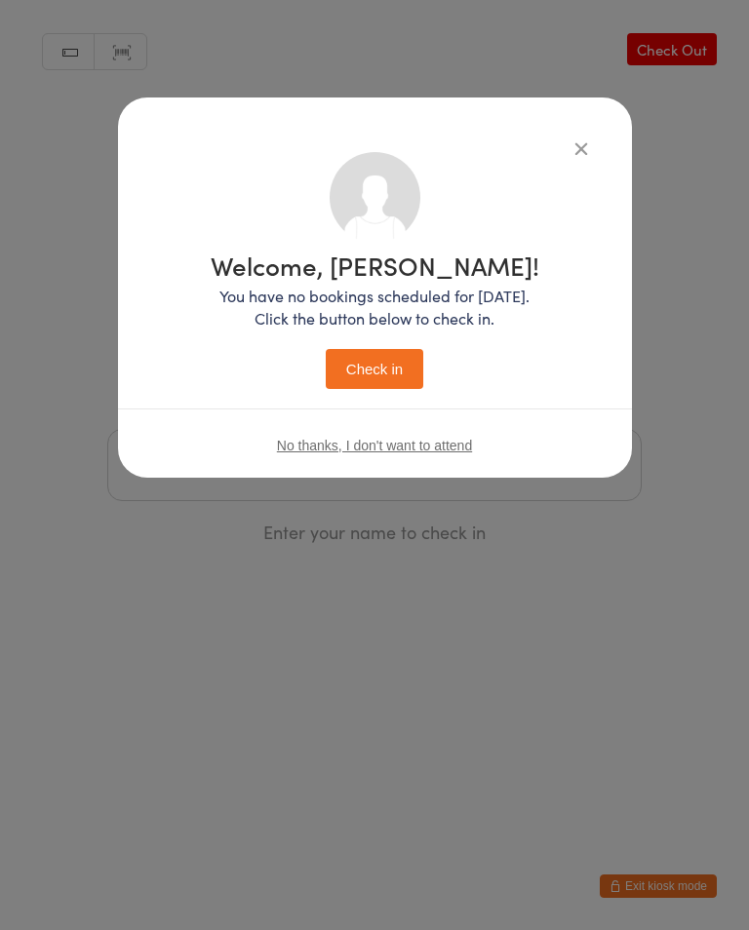
click at [379, 363] on button "Check in" at bounding box center [374, 369] width 97 height 40
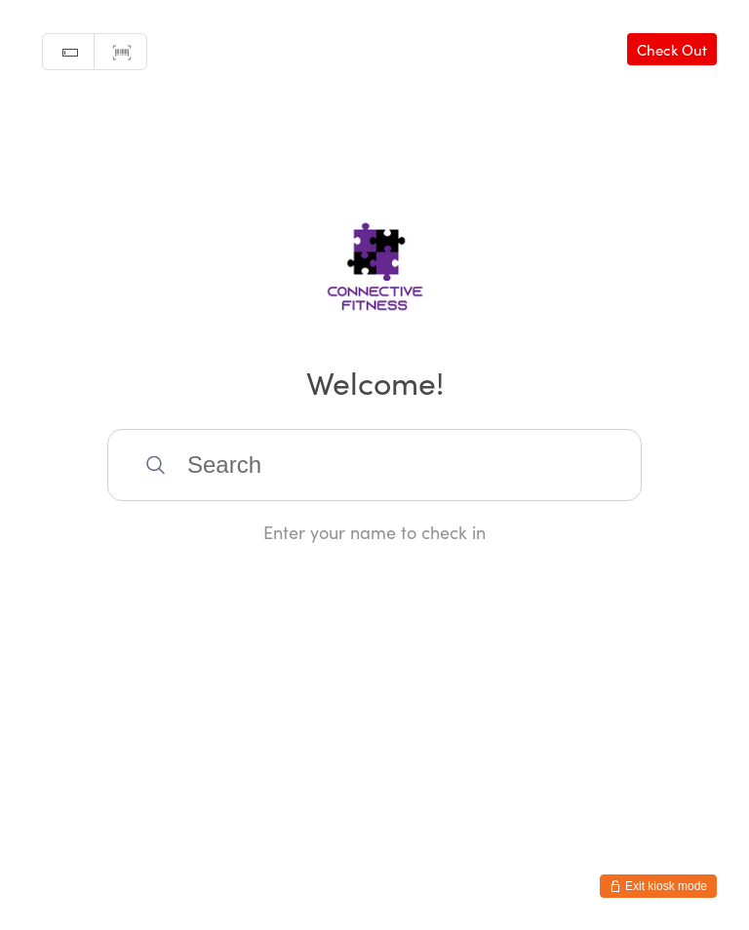
click at [282, 466] on input "search" at bounding box center [374, 465] width 534 height 72
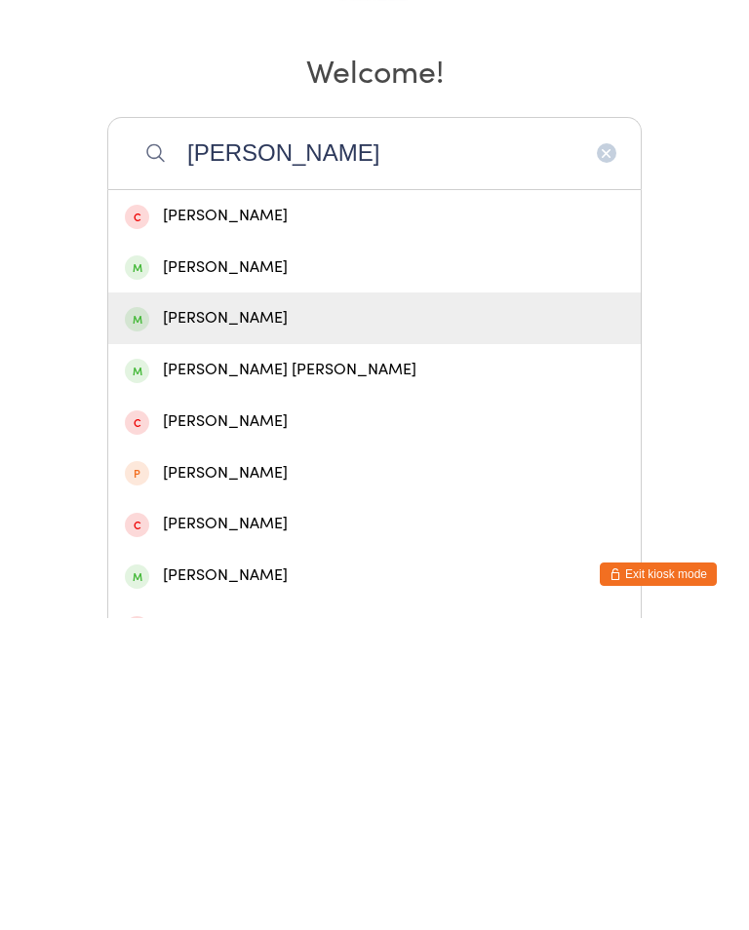
type input "Cher"
click at [296, 617] on div "Cherrie reffold" at bounding box center [374, 630] width 499 height 26
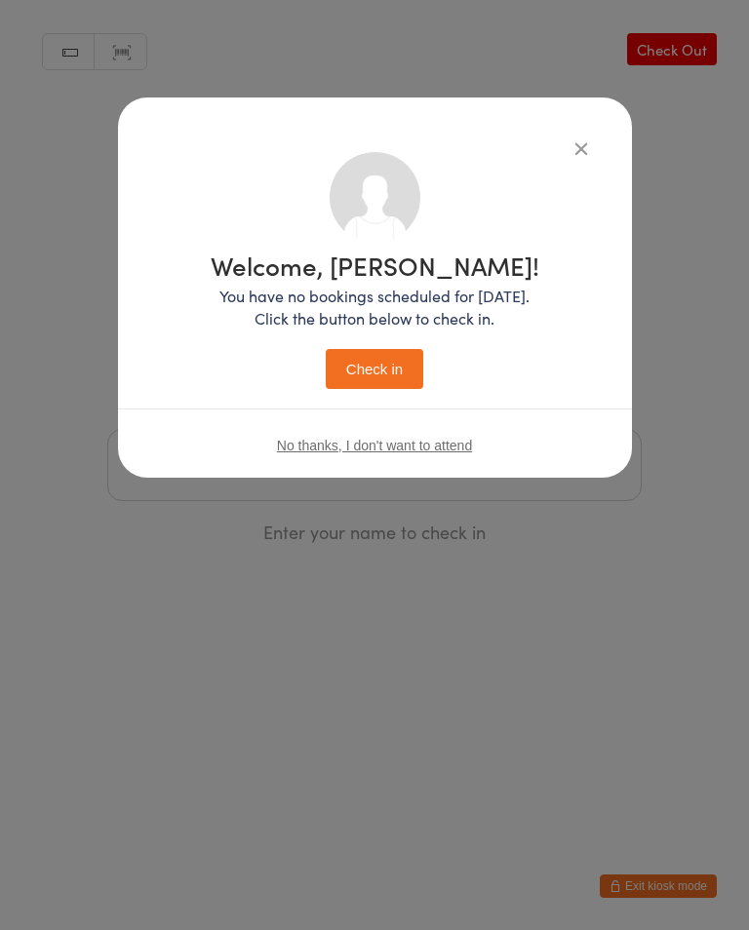
click at [378, 368] on button "Check in" at bounding box center [374, 369] width 97 height 40
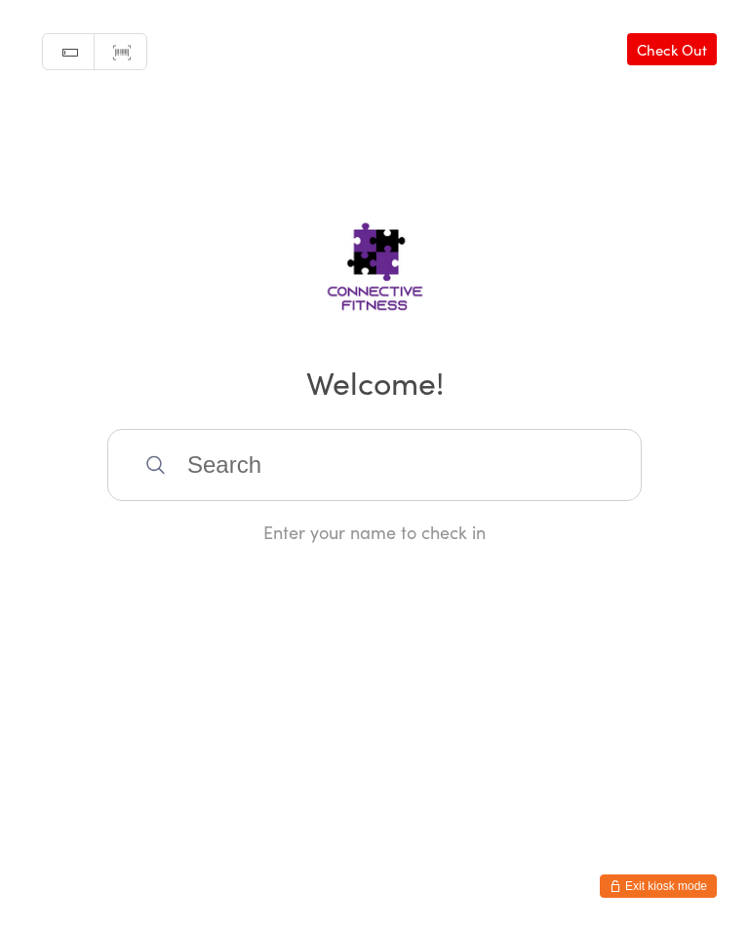
click at [540, 437] on input "search" at bounding box center [374, 465] width 534 height 72
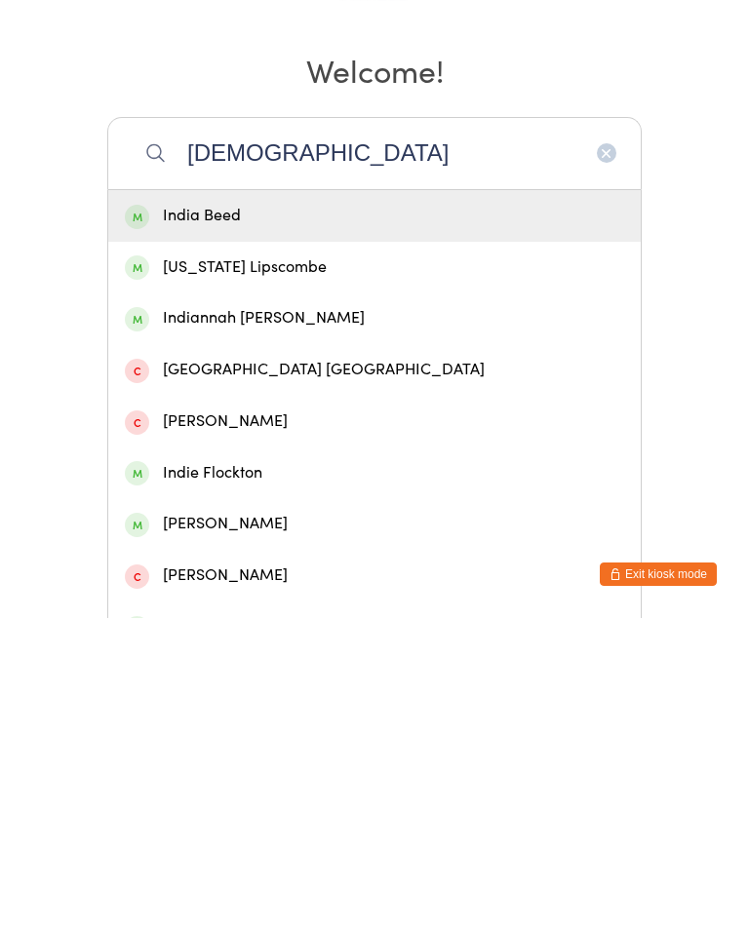
type input "Indian"
click at [356, 617] on div "Indiannah Williams" at bounding box center [374, 630] width 499 height 26
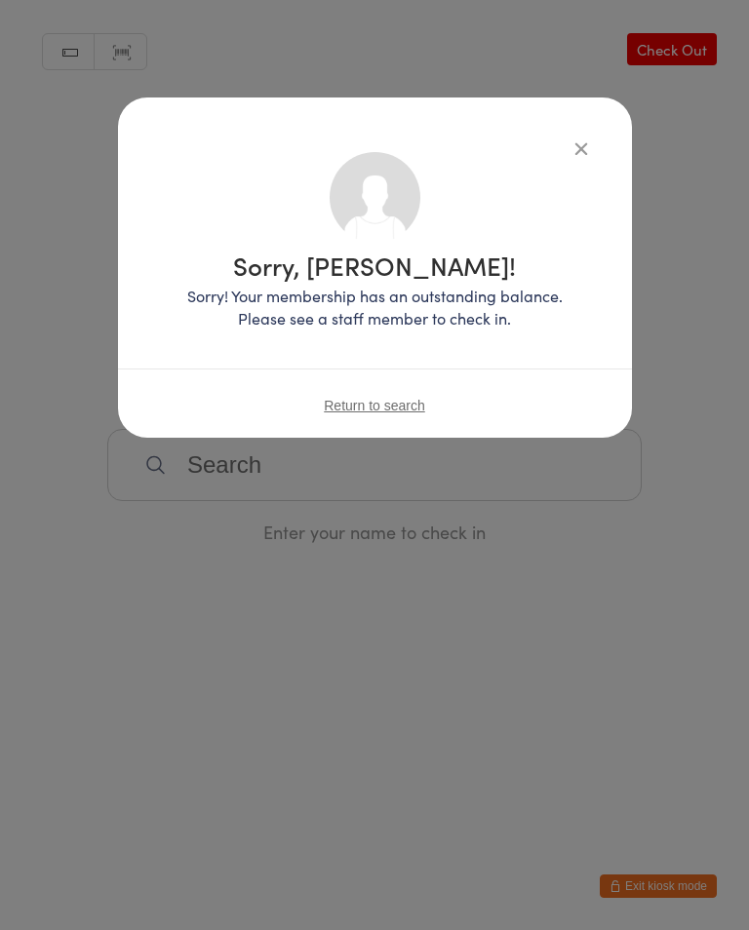
click at [573, 148] on icon "button" at bounding box center [580, 147] width 21 height 21
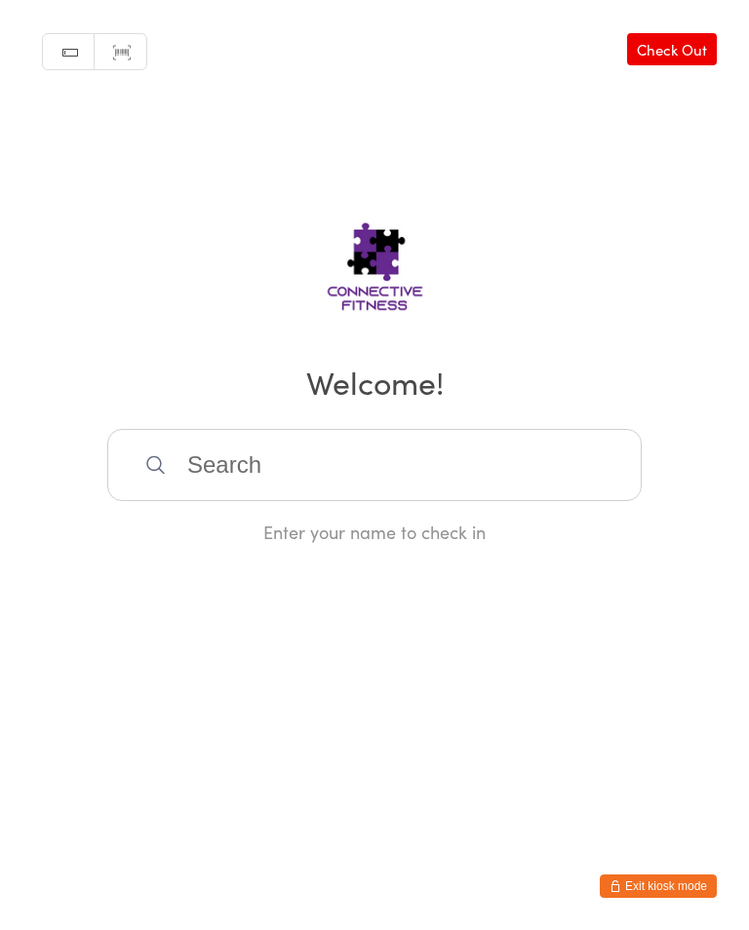
click at [294, 480] on input "search" at bounding box center [374, 465] width 534 height 72
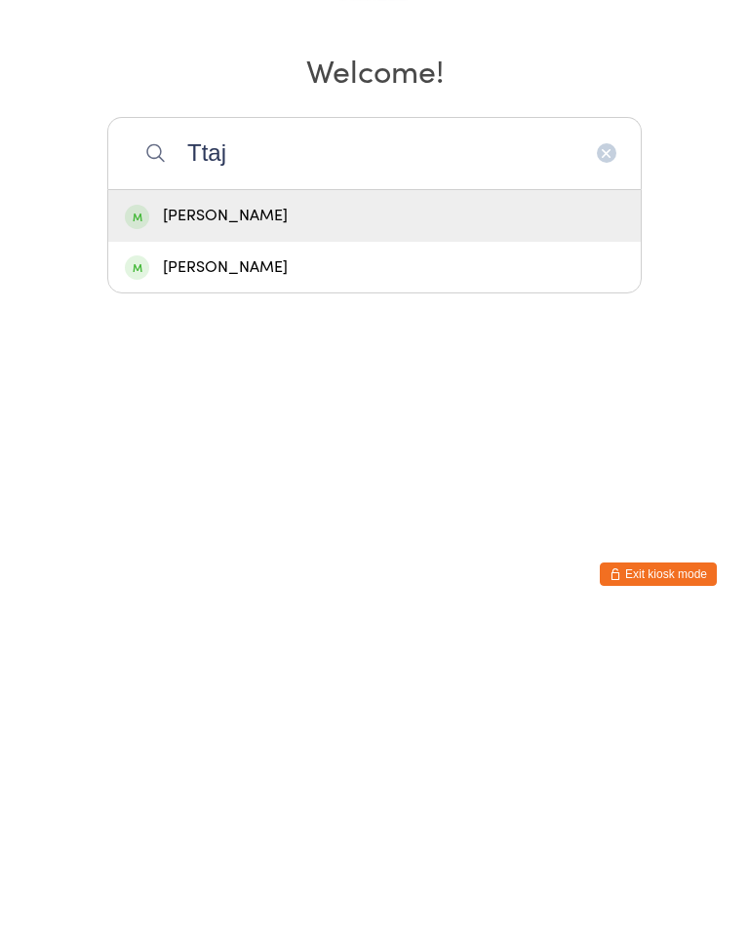
type input "Ttaj"
click at [457, 566] on div "Taj Williams" at bounding box center [374, 579] width 499 height 26
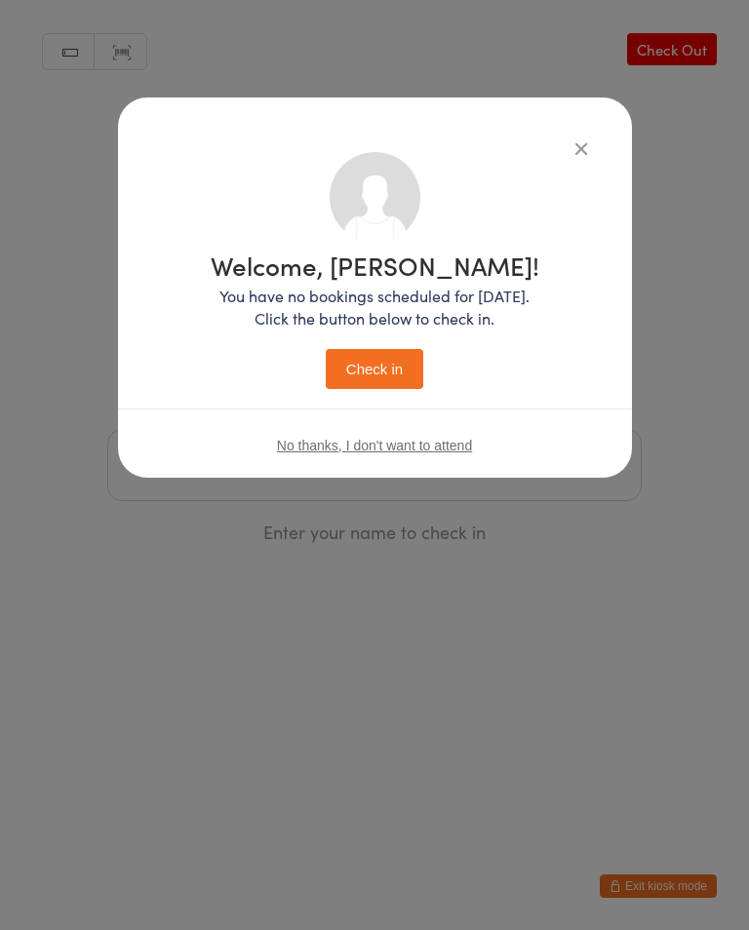
click at [373, 366] on button "Check in" at bounding box center [374, 369] width 97 height 40
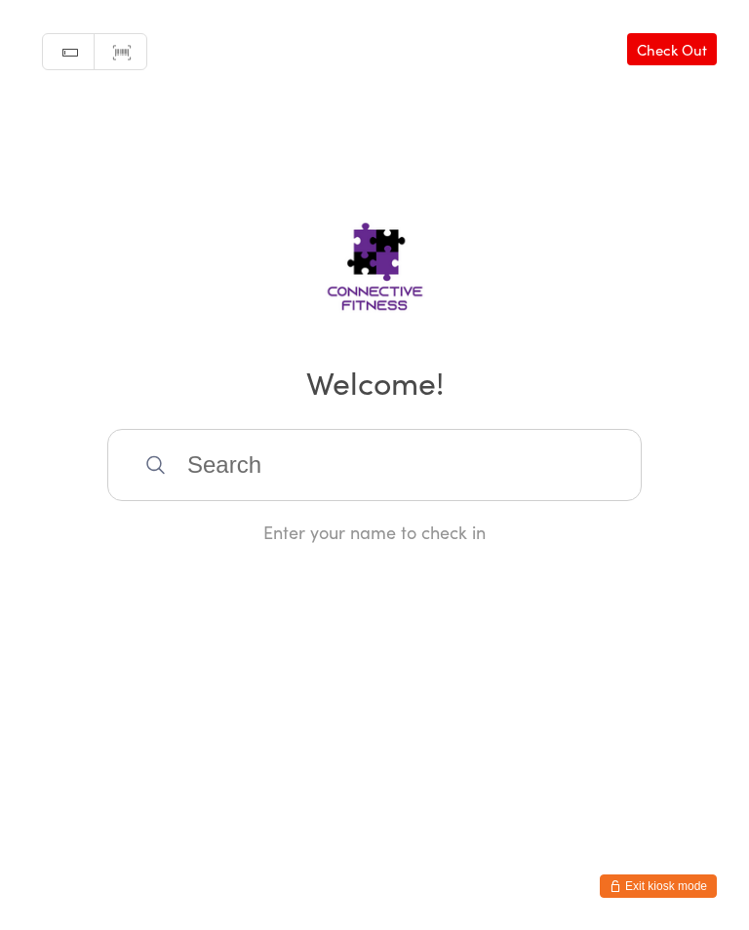
click at [699, 48] on link "Check Out" at bounding box center [672, 49] width 90 height 32
click at [272, 451] on input "search" at bounding box center [374, 465] width 534 height 72
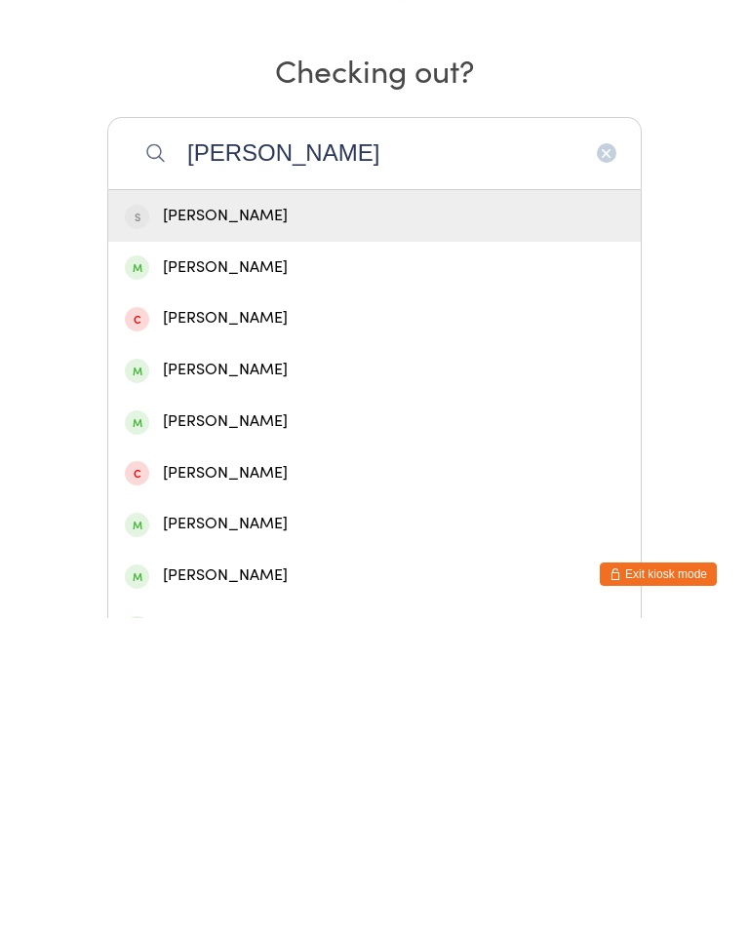
type input "Sara"
click at [225, 669] on div "Sarah Cohen" at bounding box center [374, 682] width 499 height 26
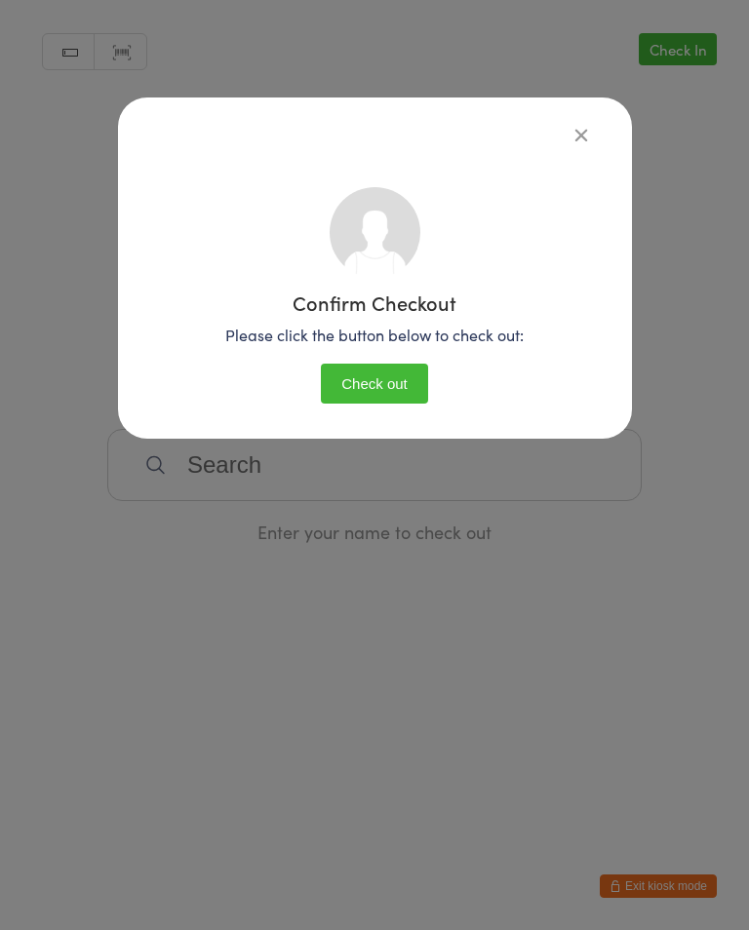
click at [402, 366] on button "Check out" at bounding box center [374, 384] width 107 height 40
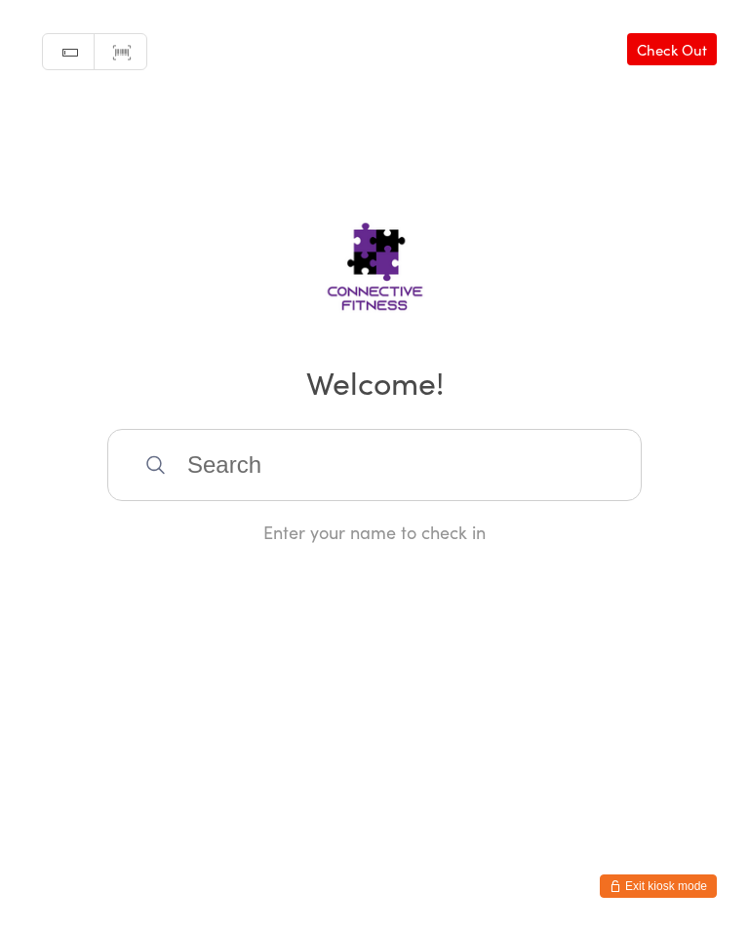
click at [285, 437] on input "search" at bounding box center [374, 465] width 534 height 72
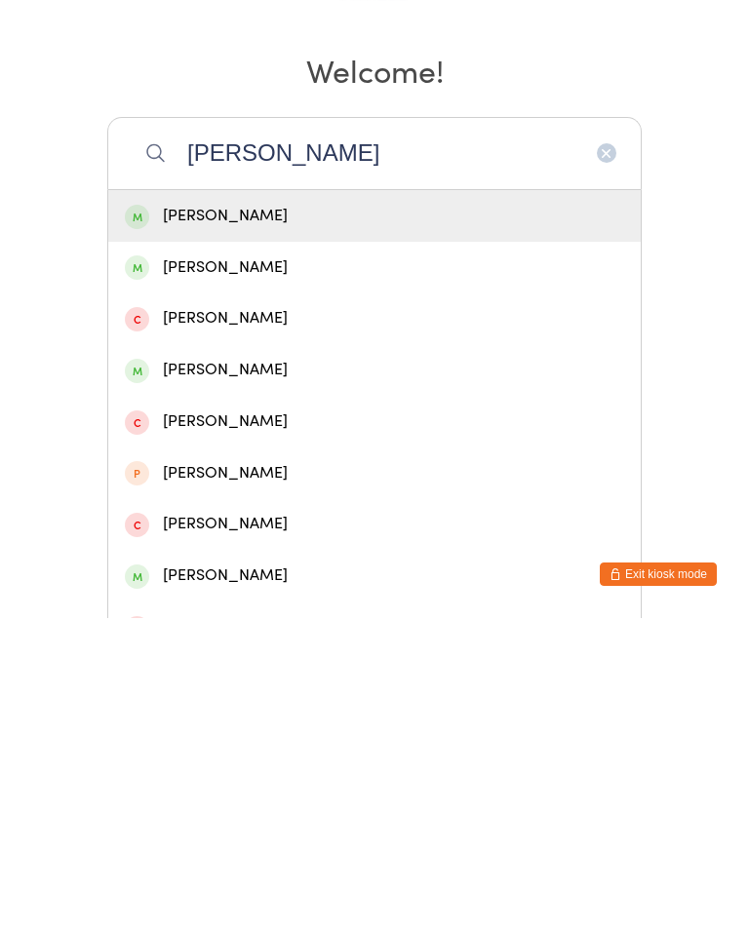
type input "Meg"
click at [380, 515] on div "[PERSON_NAME]" at bounding box center [374, 528] width 499 height 26
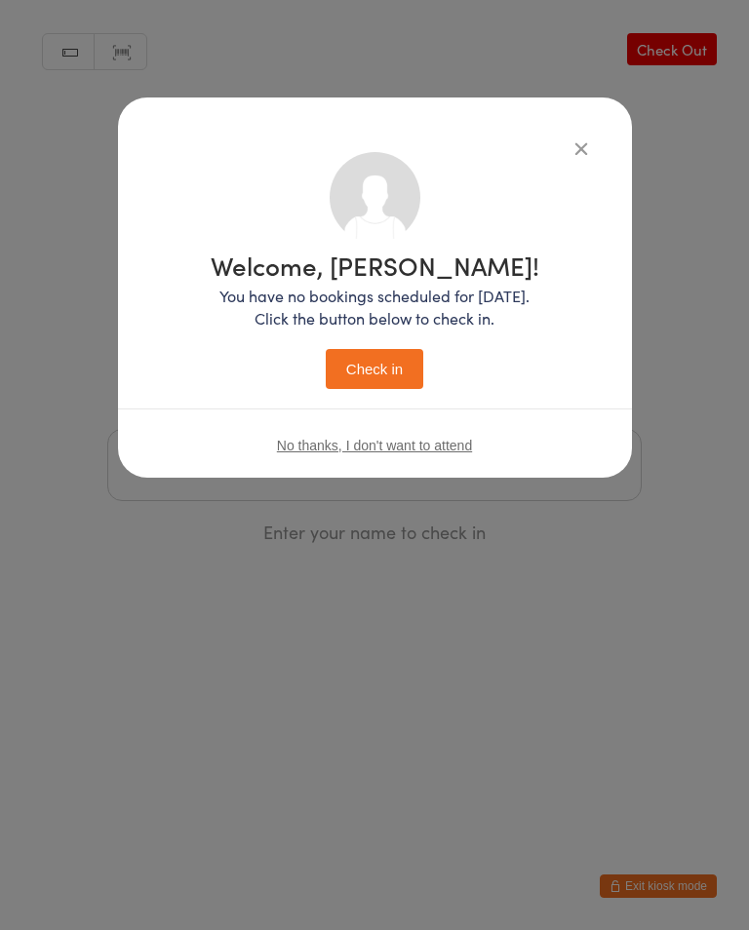
click at [389, 364] on button "Check in" at bounding box center [374, 369] width 97 height 40
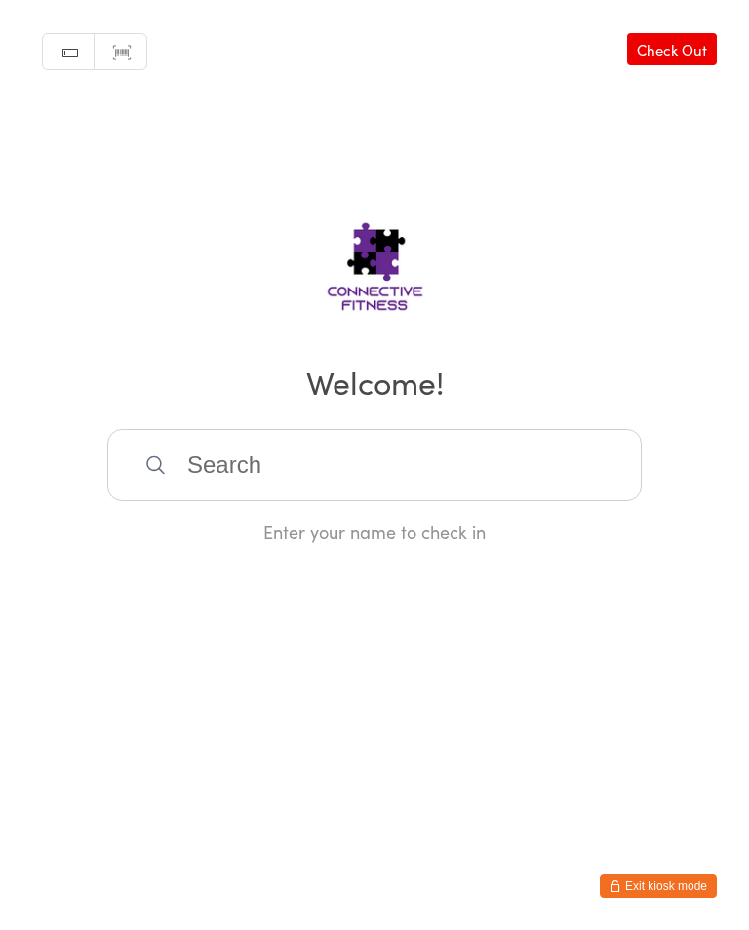
click at [227, 440] on input "search" at bounding box center [374, 465] width 534 height 72
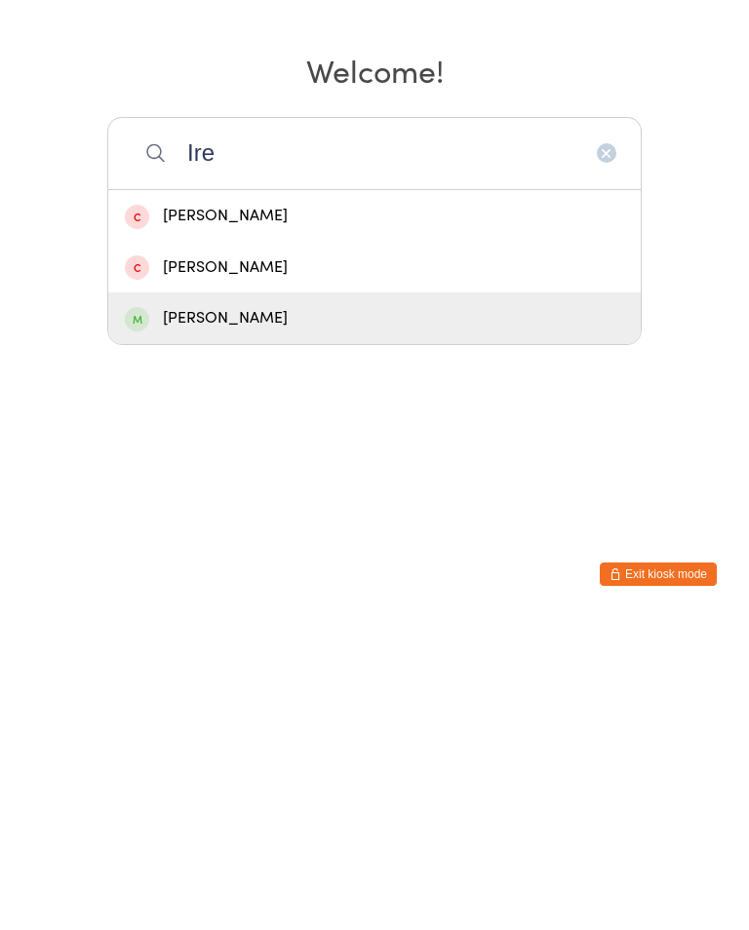
type input "Ire"
click at [187, 617] on div "Kristi Ireland" at bounding box center [374, 630] width 499 height 26
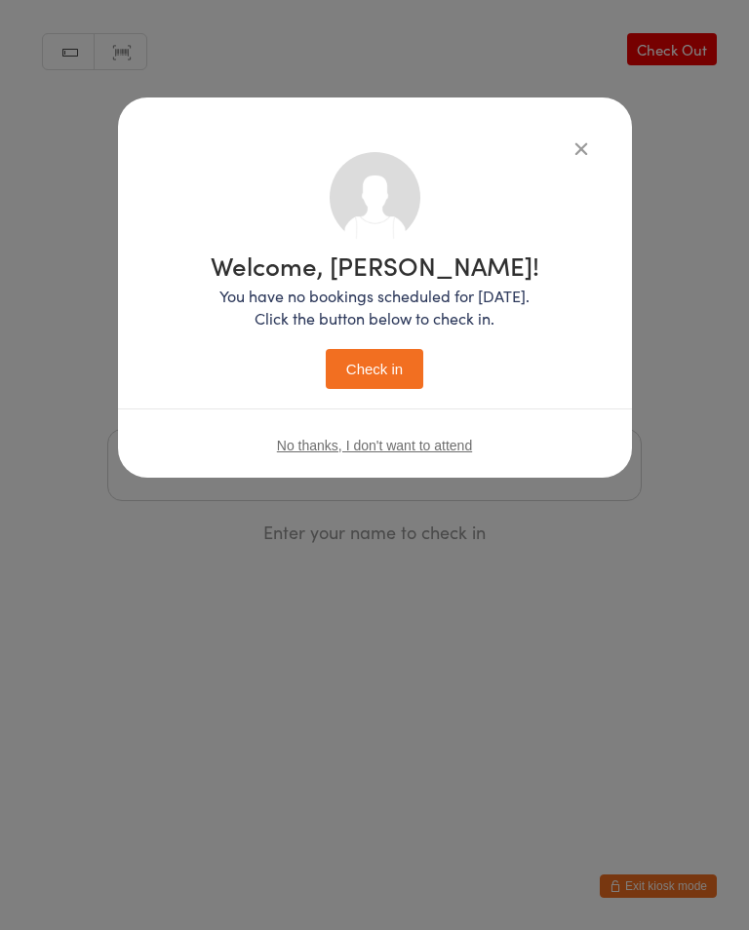
click at [375, 355] on button "Check in" at bounding box center [374, 369] width 97 height 40
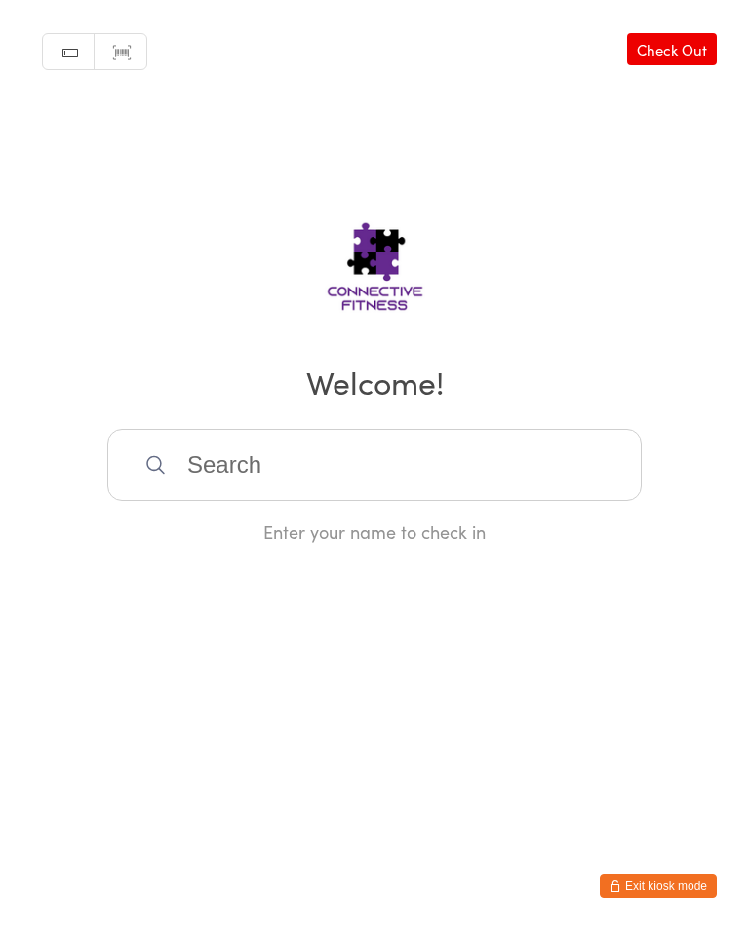
click at [317, 475] on input "search" at bounding box center [374, 465] width 534 height 72
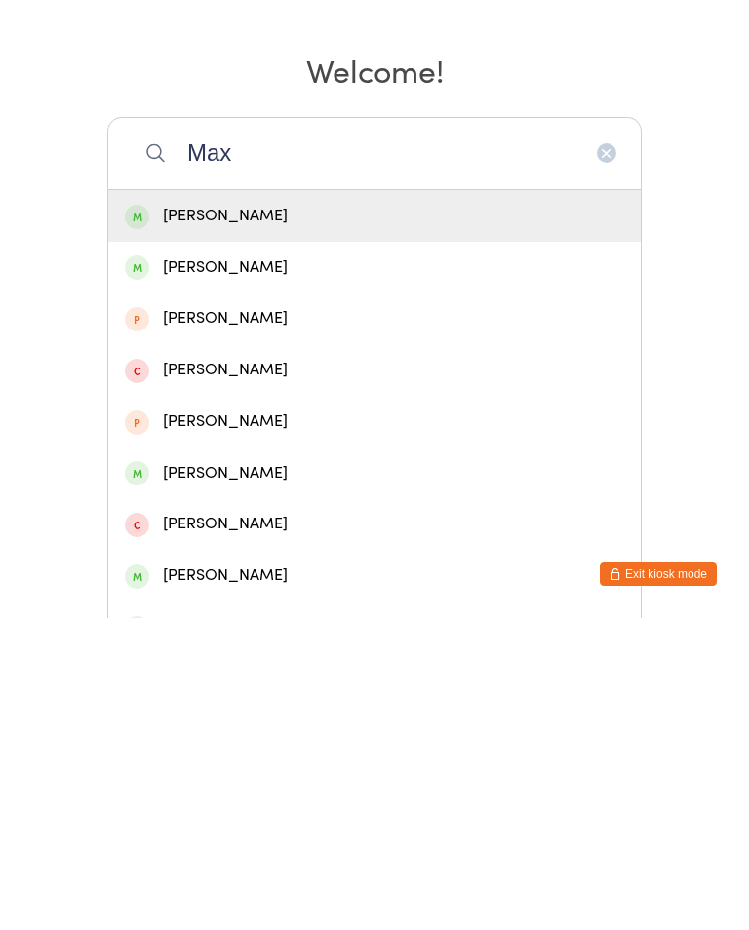
type input "Max"
click at [220, 772] on div "Max Hennessey" at bounding box center [374, 785] width 499 height 26
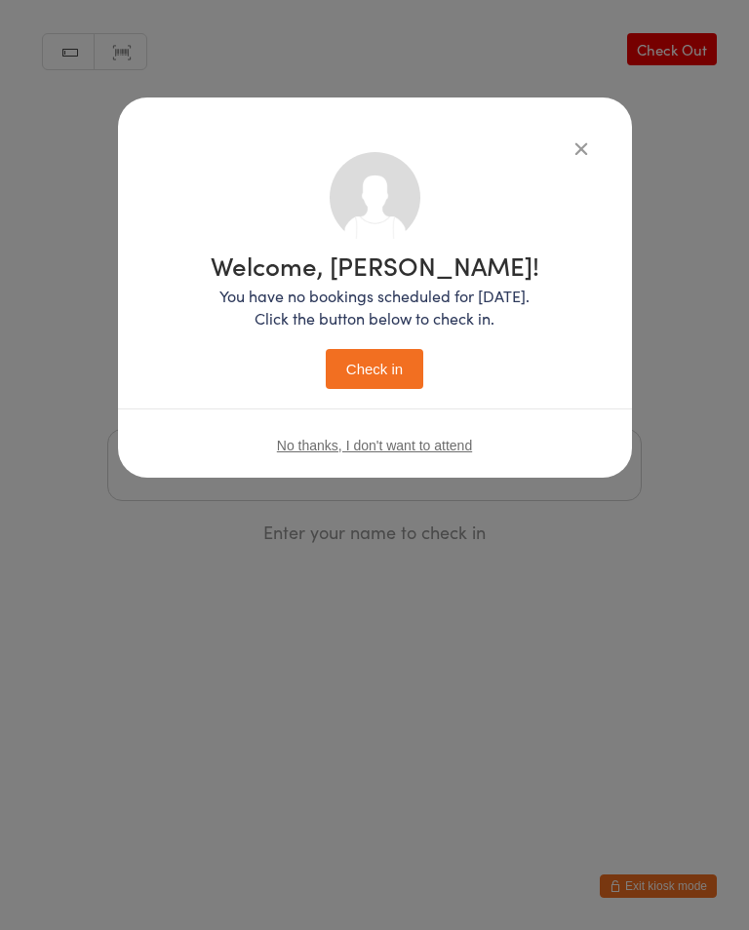
click at [369, 358] on button "Check in" at bounding box center [374, 369] width 97 height 40
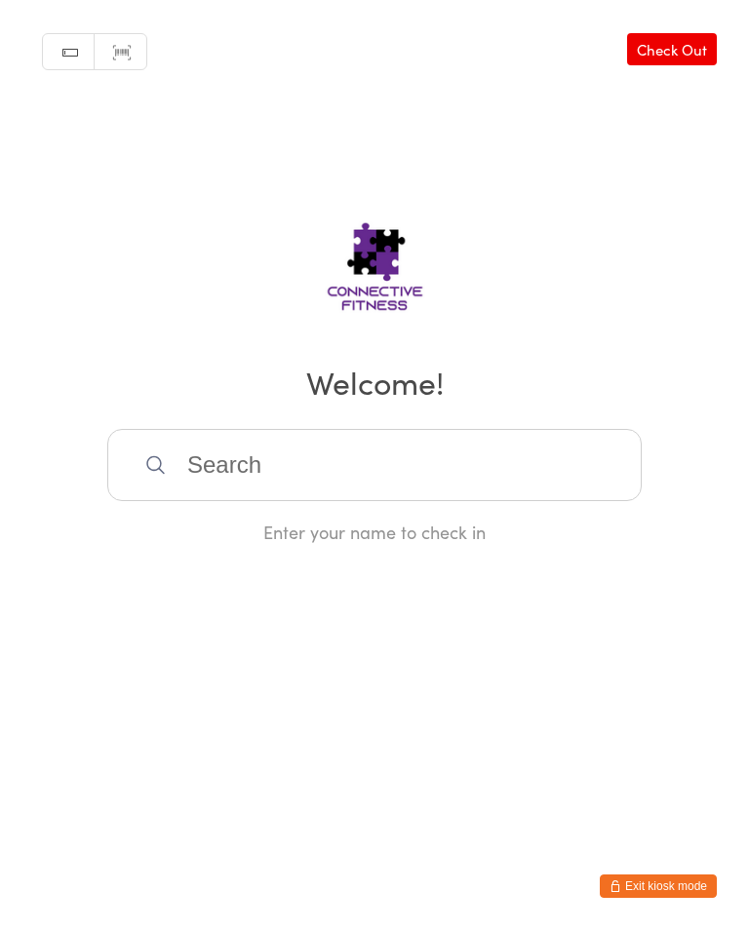
click at [516, 438] on input "search" at bounding box center [374, 465] width 534 height 72
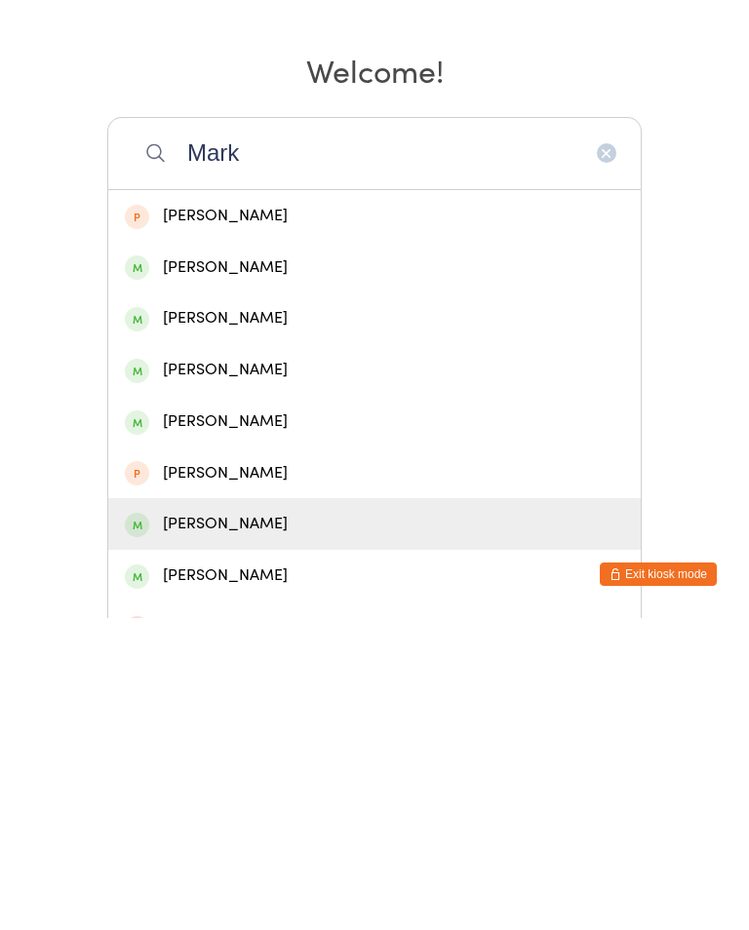
type input "Mark"
click at [248, 823] on div "Mark Takuira" at bounding box center [374, 836] width 499 height 26
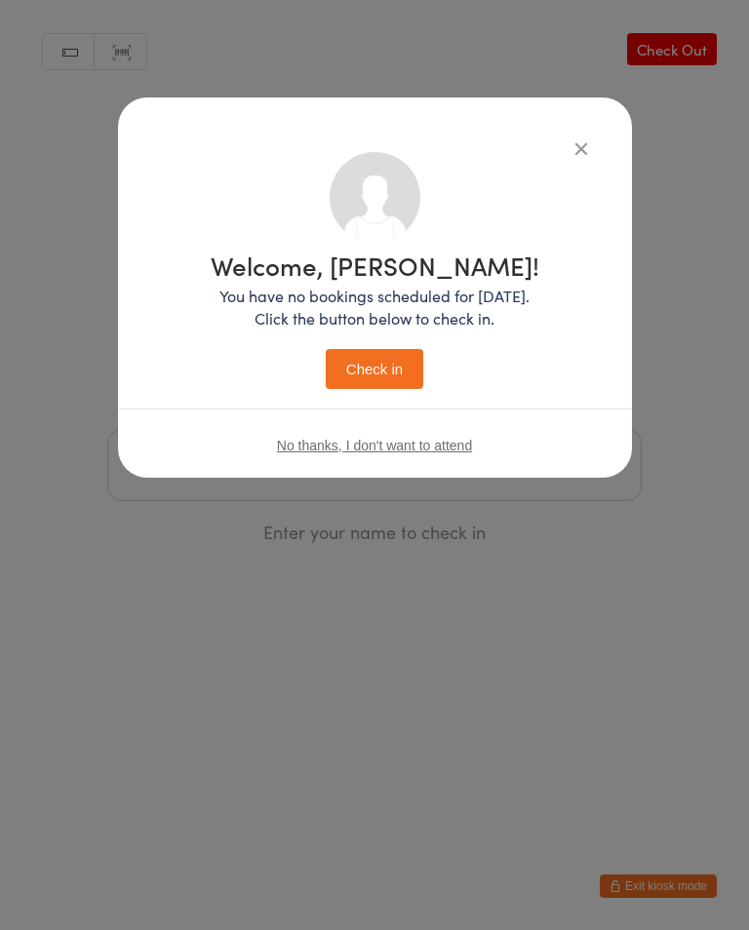
click at [371, 355] on button "Check in" at bounding box center [374, 369] width 97 height 40
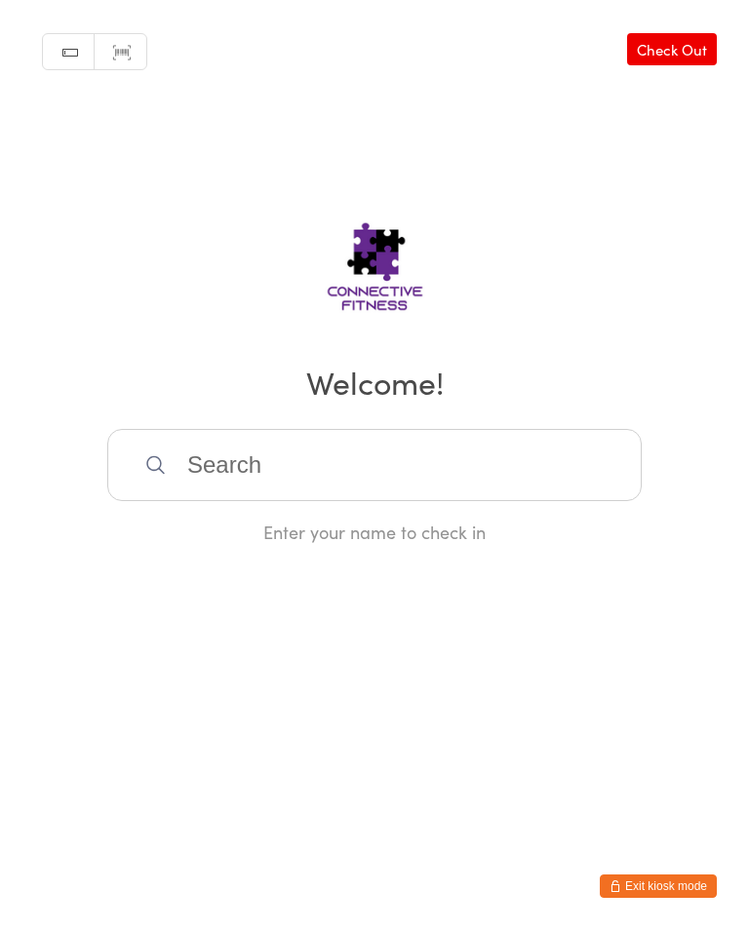
click at [665, 54] on link "Check Out" at bounding box center [672, 49] width 90 height 32
click at [249, 489] on input "search" at bounding box center [374, 465] width 534 height 72
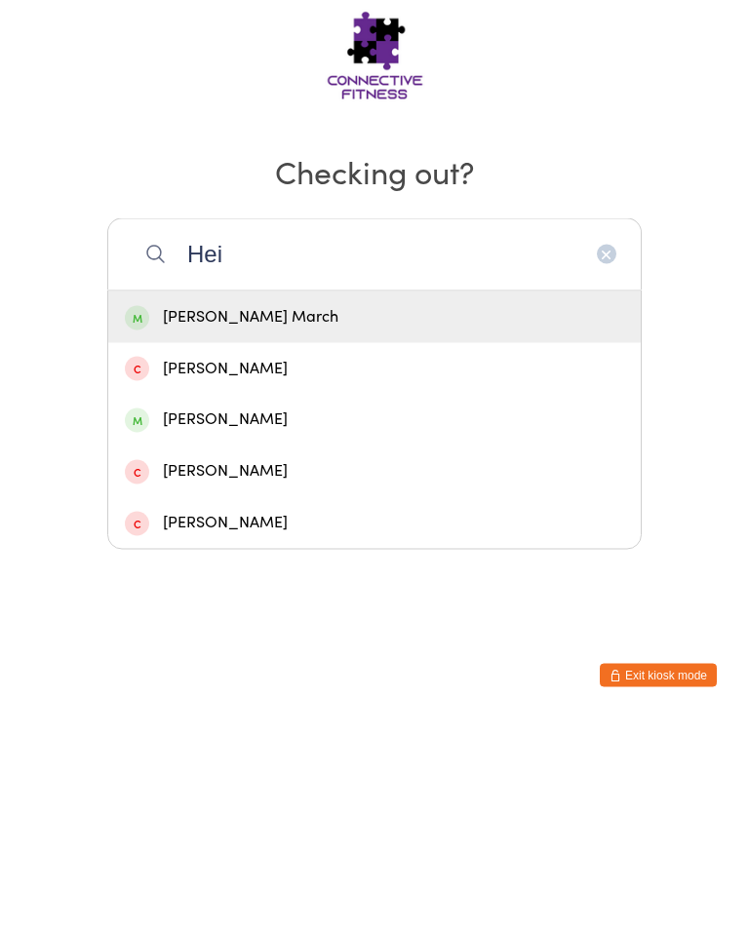
type input "Hei"
click at [206, 515] on div "Heidi March" at bounding box center [374, 528] width 499 height 26
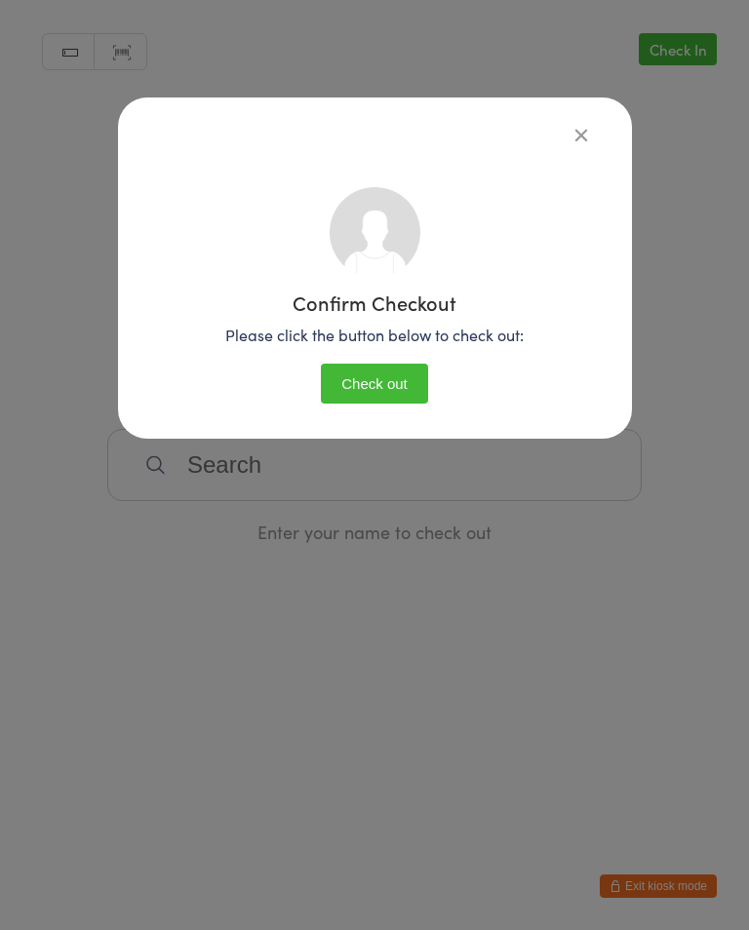
click at [387, 383] on button "Check out" at bounding box center [374, 384] width 107 height 40
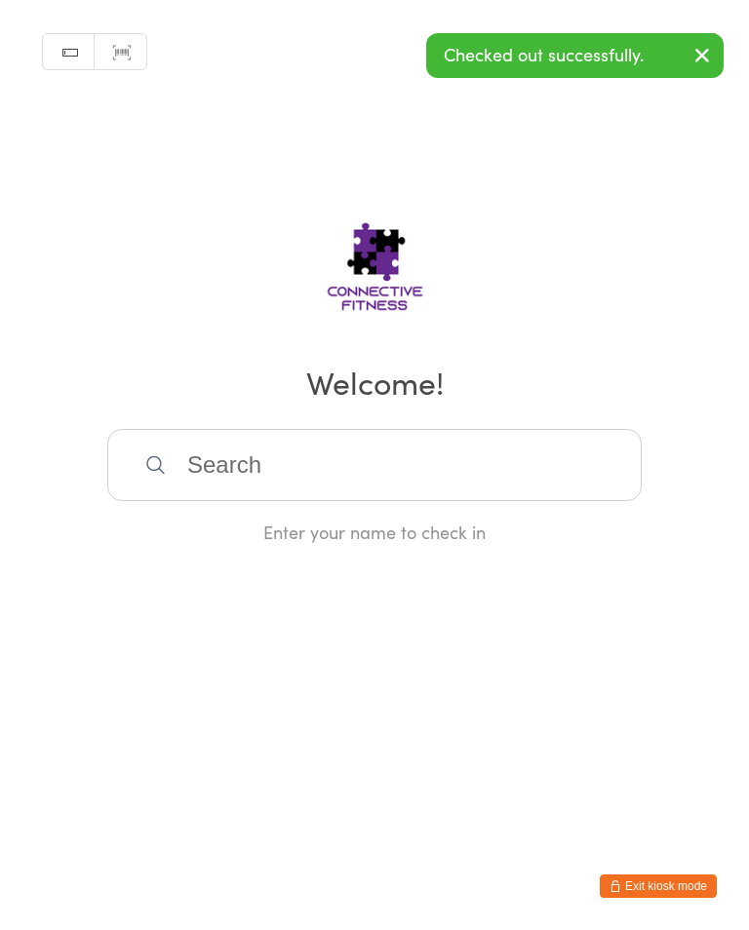
click at [690, 48] on icon "button" at bounding box center [701, 55] width 23 height 24
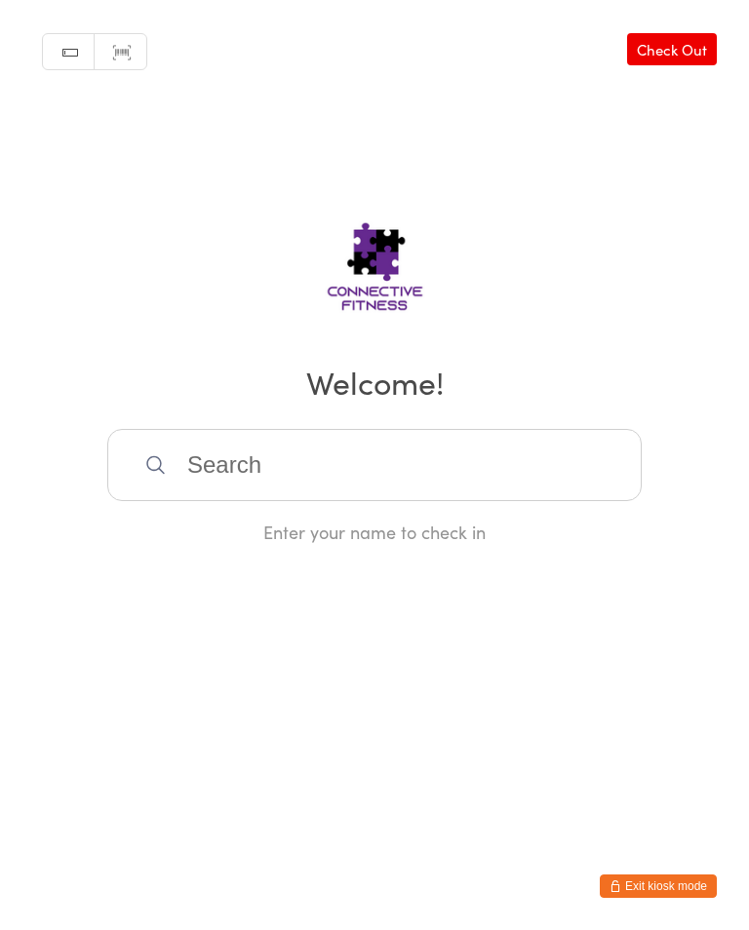
click at [689, 37] on link "Check Out" at bounding box center [672, 49] width 90 height 32
click at [324, 483] on input "search" at bounding box center [374, 465] width 534 height 72
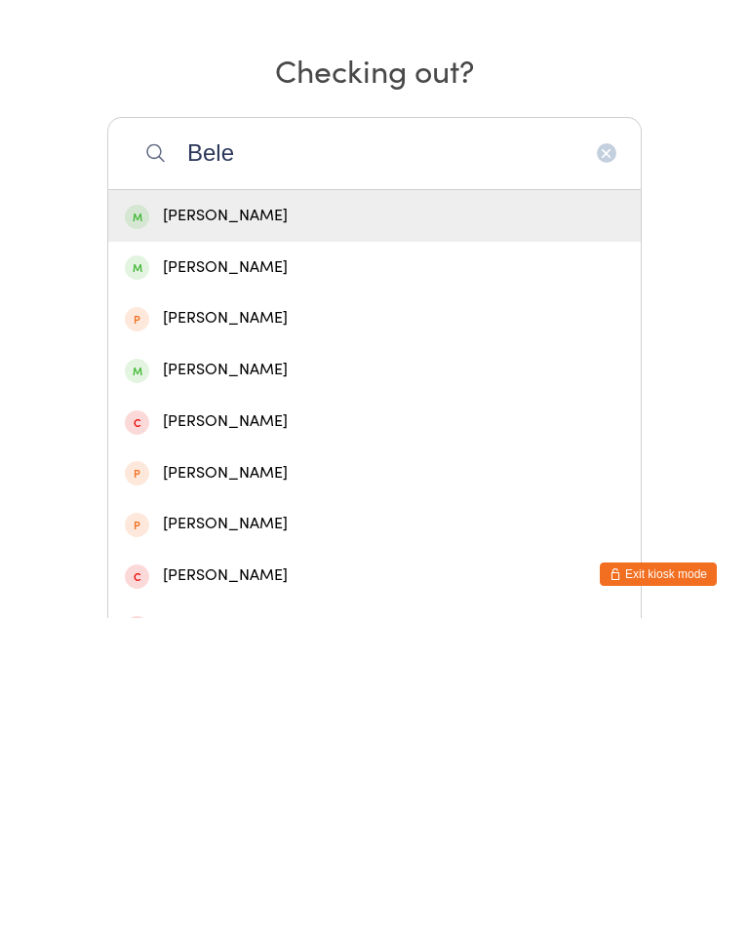
type input "Bele"
click at [277, 515] on div "Belen Mendez" at bounding box center [374, 528] width 499 height 26
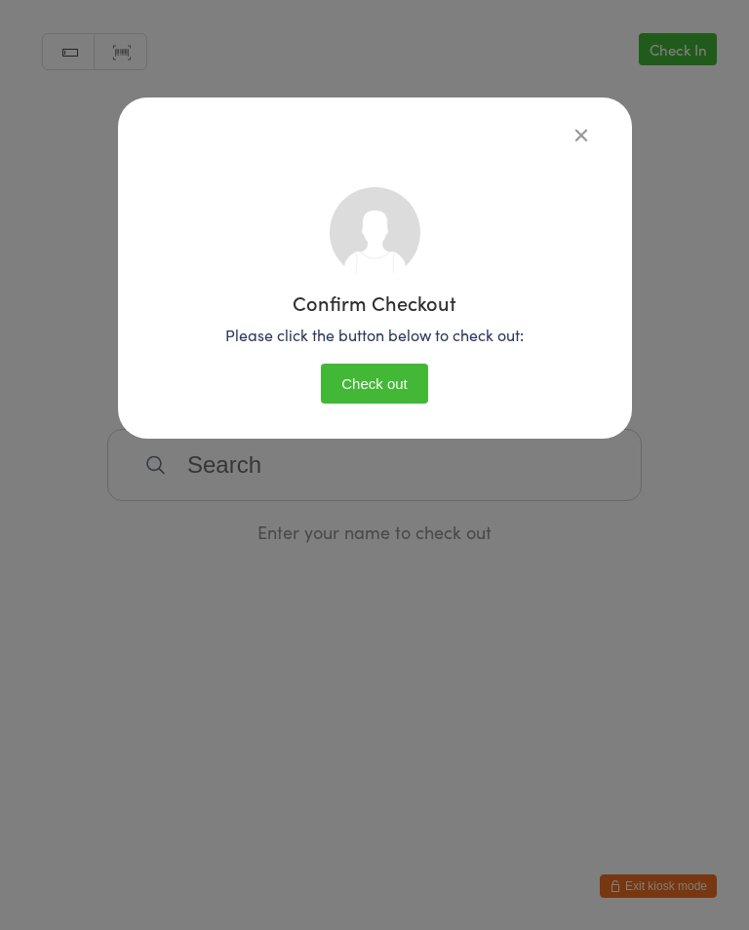
click at [385, 383] on button "Check out" at bounding box center [374, 384] width 107 height 40
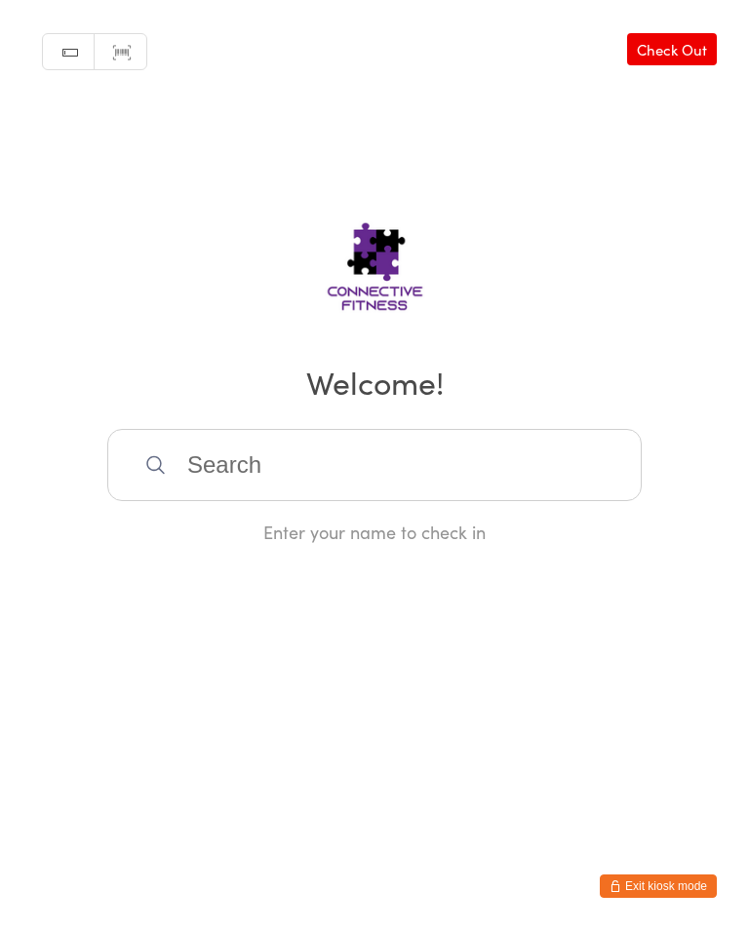
click at [336, 468] on input "search" at bounding box center [374, 465] width 534 height 72
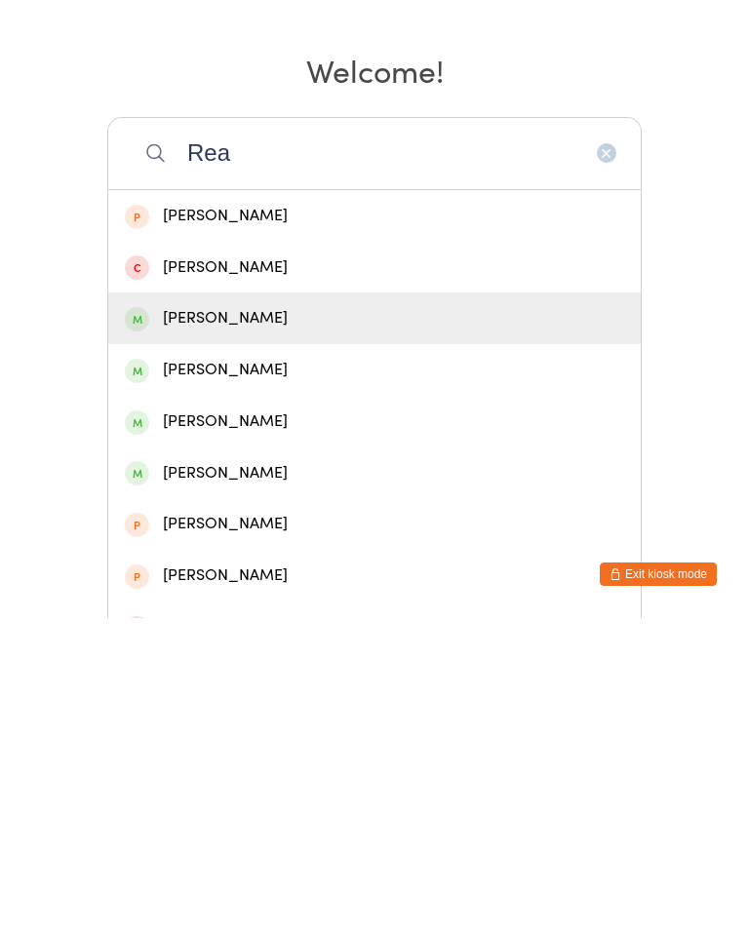
type input "Rea"
click at [249, 617] on div "Reanna James" at bounding box center [374, 630] width 499 height 26
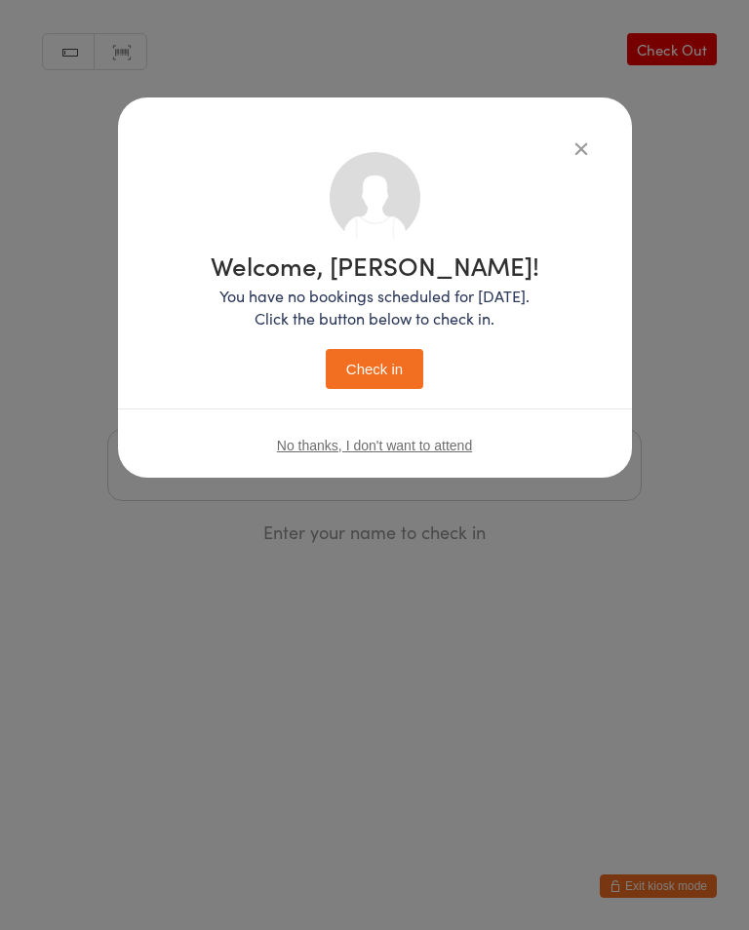
click at [382, 373] on button "Check in" at bounding box center [374, 369] width 97 height 40
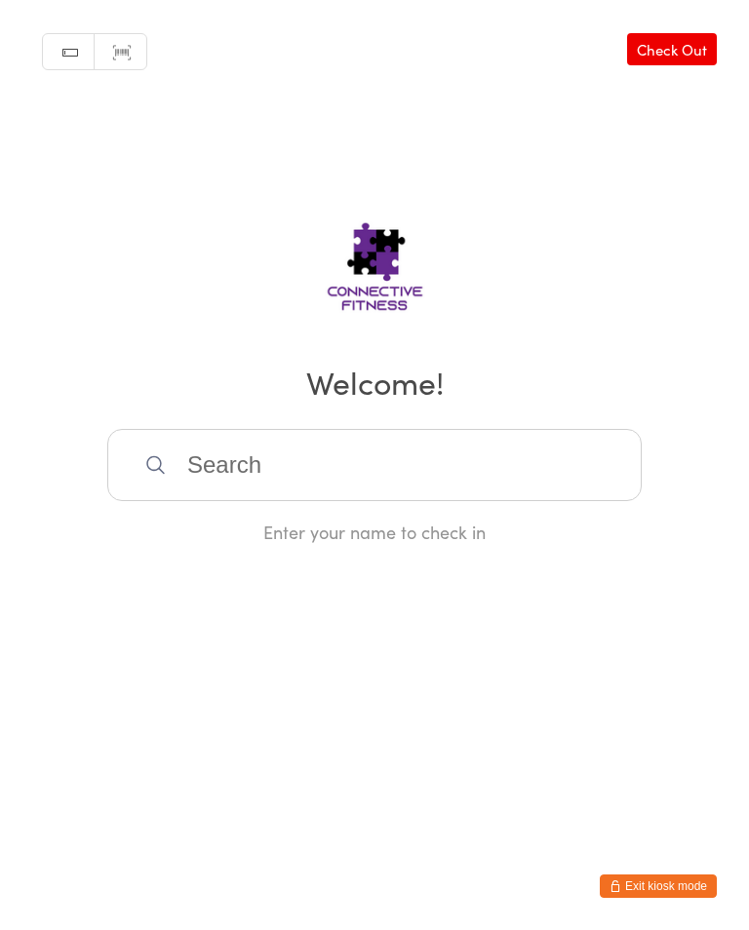
click at [551, 483] on input "search" at bounding box center [374, 465] width 534 height 72
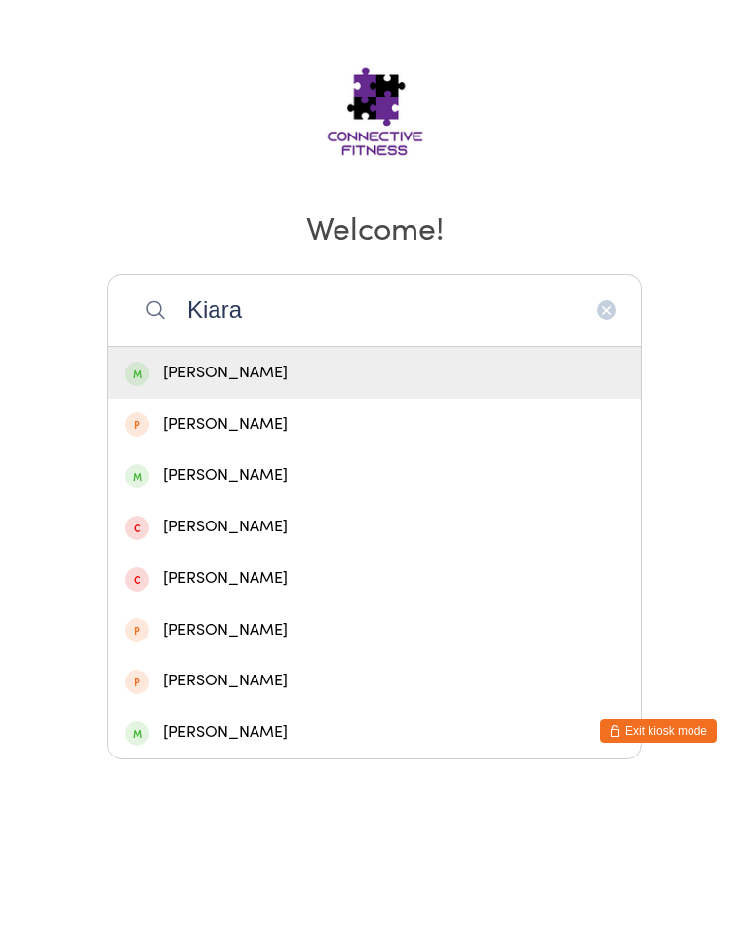
type input "Kiara"
click at [362, 515] on div "Kiara Ward" at bounding box center [374, 528] width 499 height 26
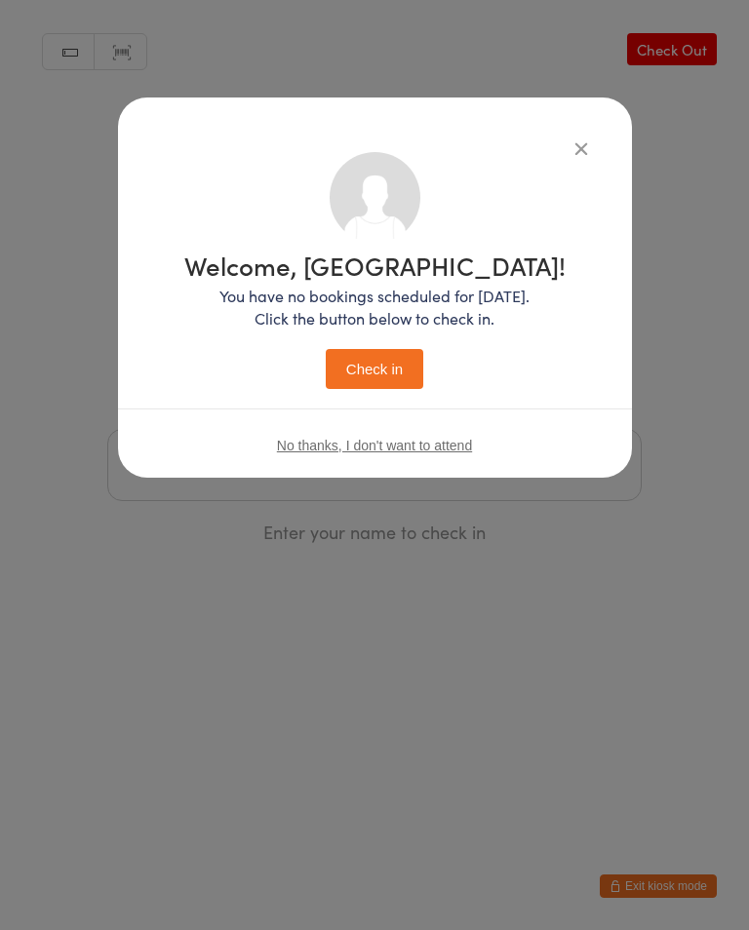
click at [392, 361] on button "Check in" at bounding box center [374, 369] width 97 height 40
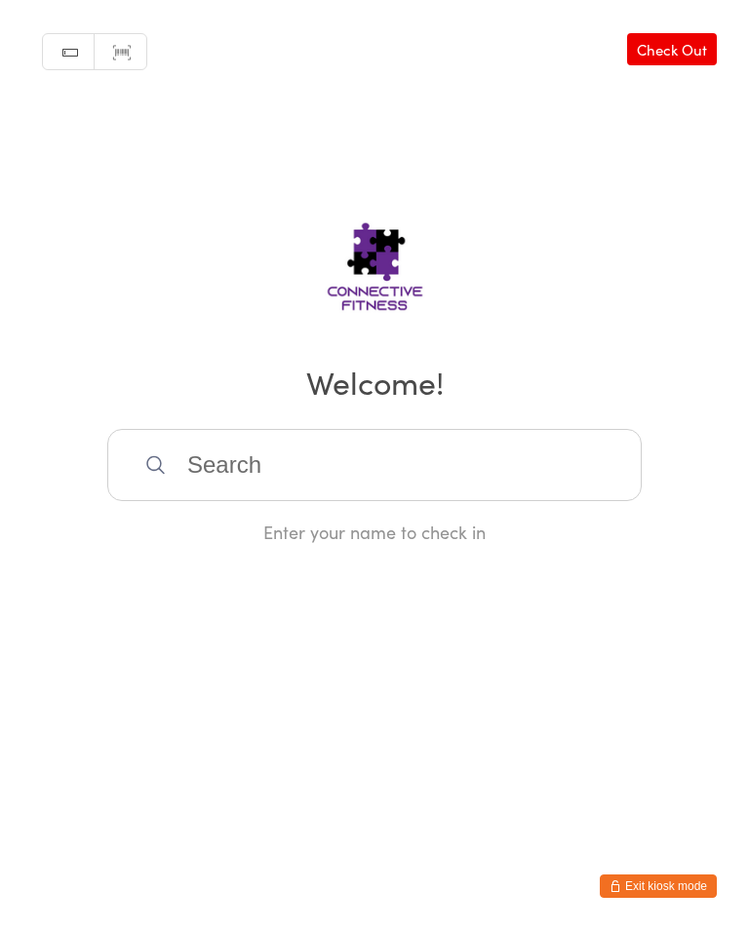
click at [171, 479] on input "search" at bounding box center [374, 465] width 534 height 72
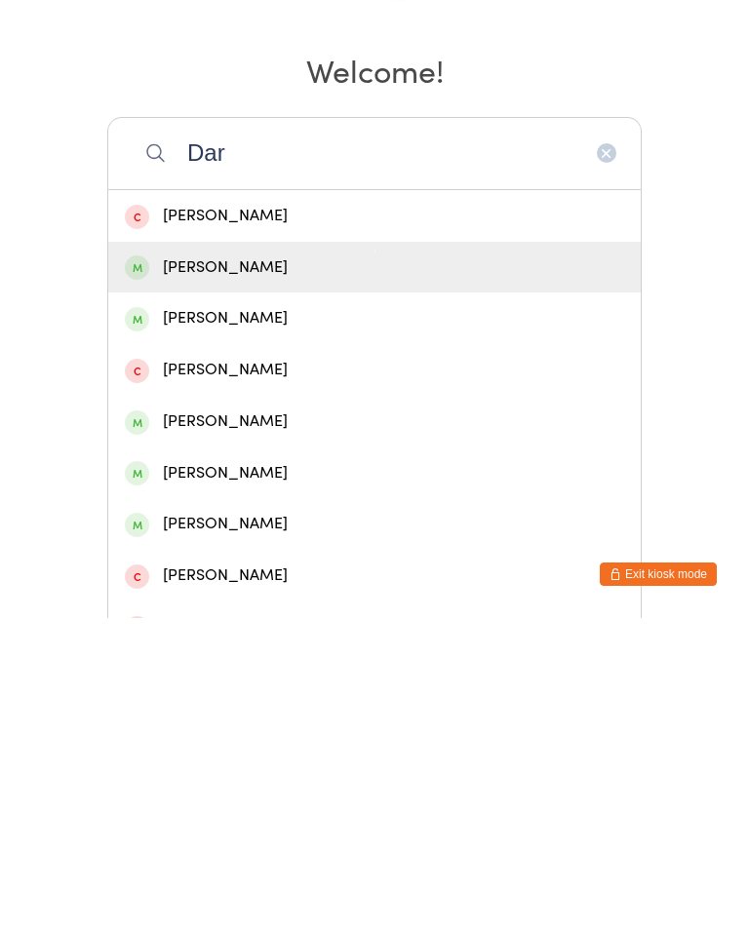
type input "Dar"
click at [275, 566] on div "Darien Lee" at bounding box center [374, 579] width 499 height 26
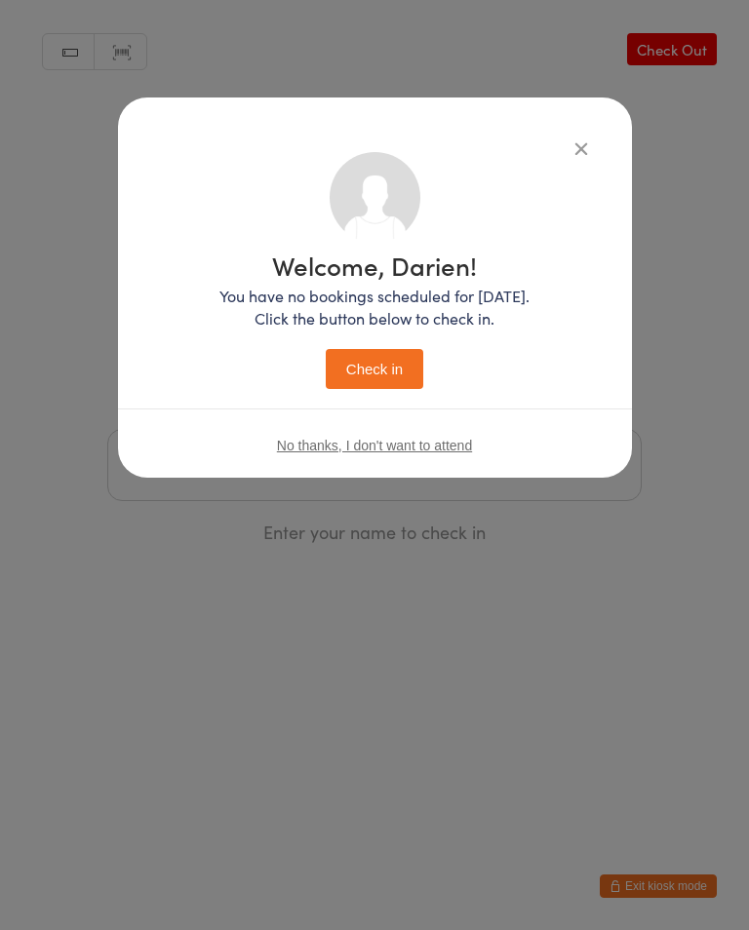
click at [376, 371] on button "Check in" at bounding box center [374, 369] width 97 height 40
